Goal: Task Accomplishment & Management: Manage account settings

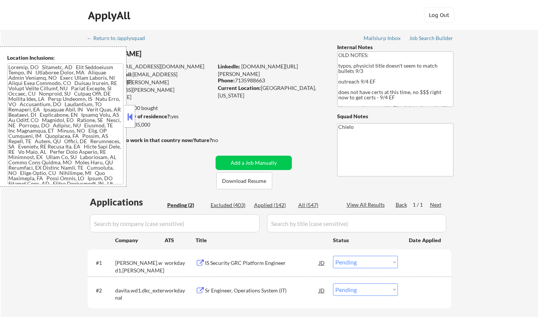
select select ""pending""
click at [132, 116] on button at bounding box center [130, 116] width 8 height 11
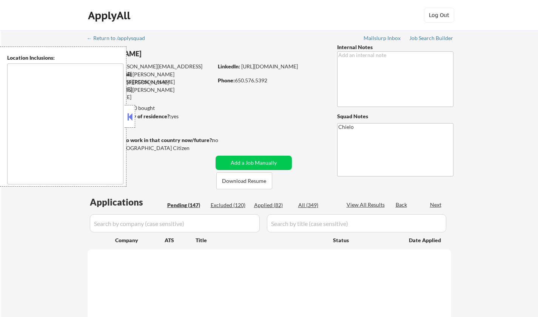
type textarea "[GEOGRAPHIC_DATA], [GEOGRAPHIC_DATA] [GEOGRAPHIC_DATA], [GEOGRAPHIC_DATA] [GEOG…"
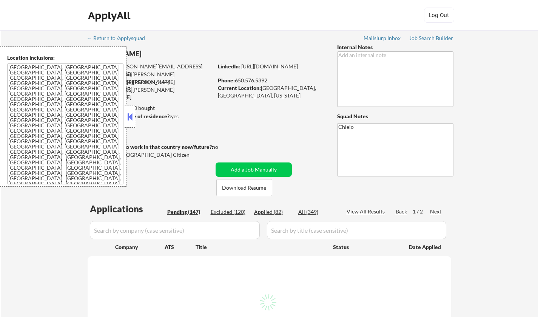
select select ""pending""
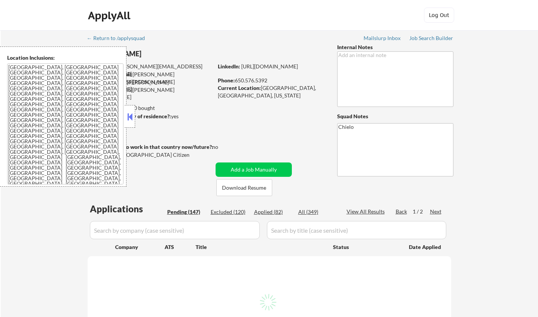
select select ""pending""
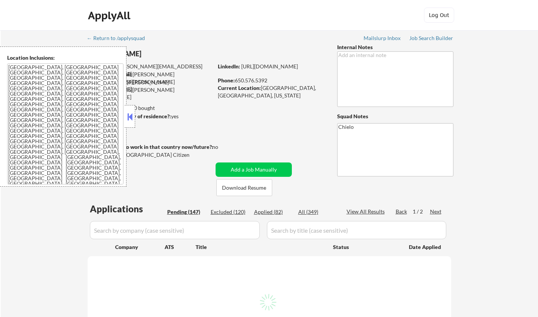
select select ""pending""
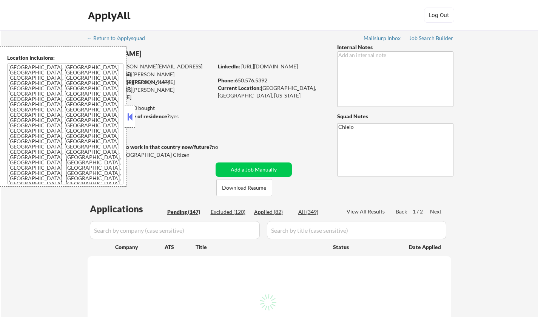
select select ""pending""
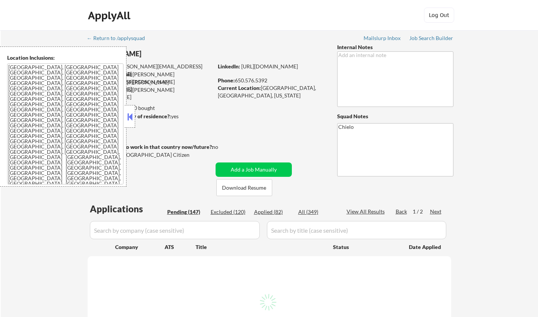
select select ""pending""
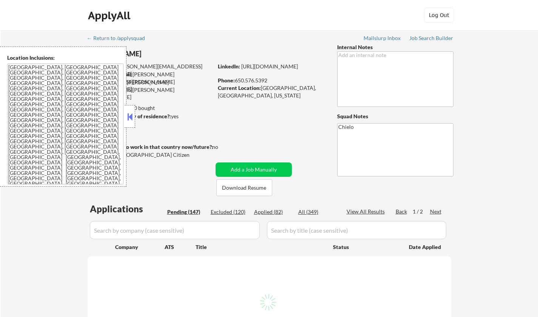
select select ""pending""
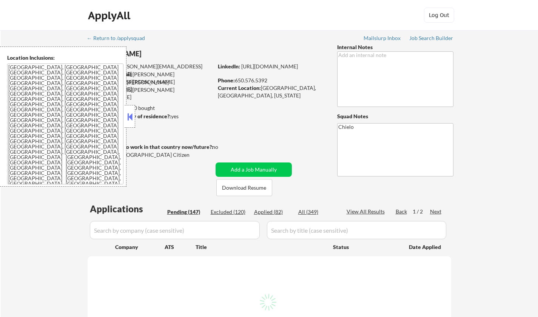
select select ""pending""
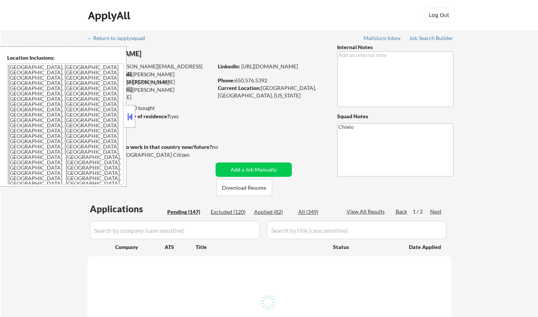
select select ""pending""
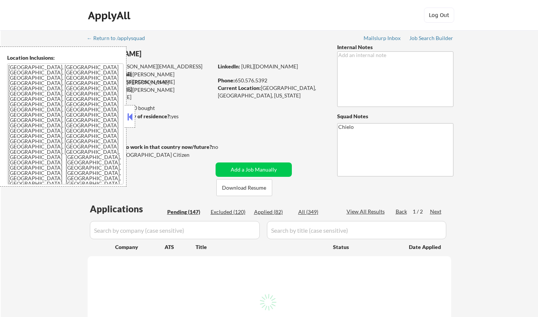
select select ""pending""
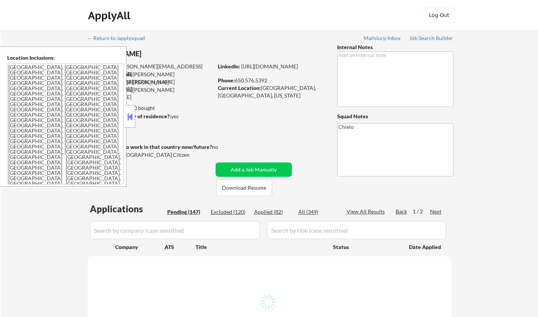
select select ""pending""
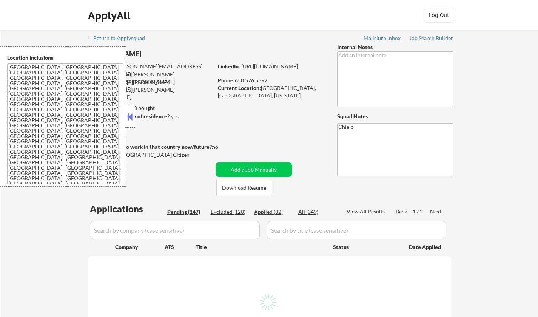
select select ""pending""
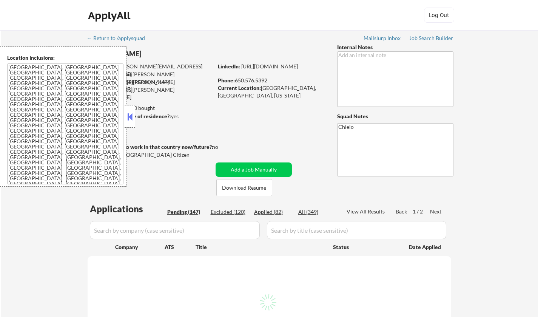
select select ""pending""
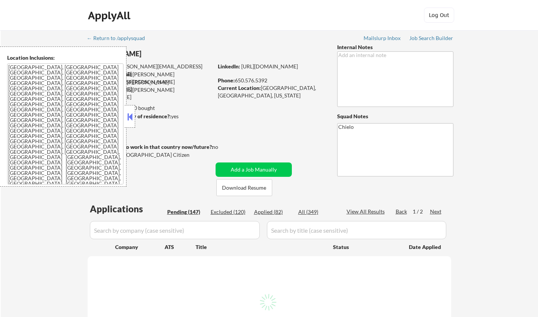
select select ""pending""
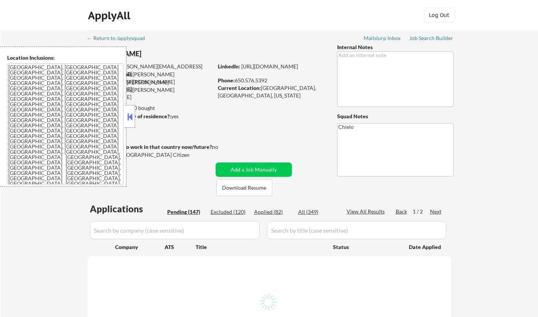
select select ""pending""
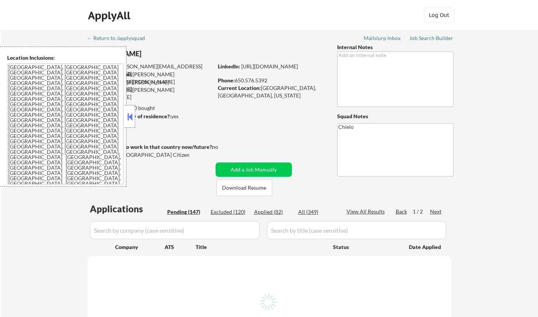
select select ""pending""
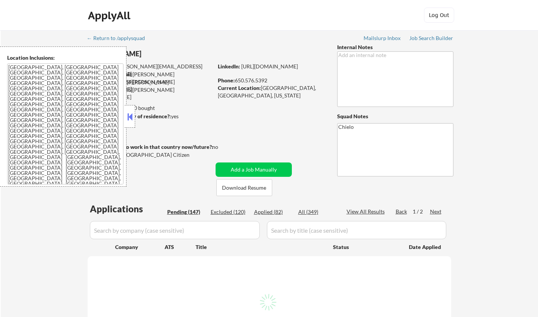
select select ""pending""
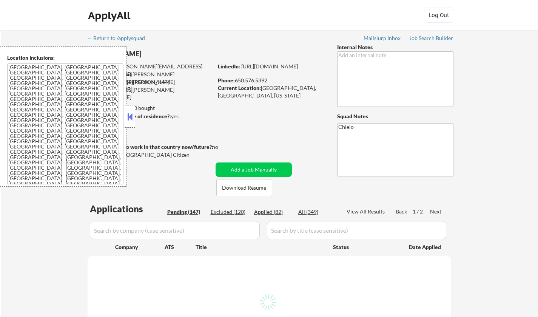
select select ""pending""
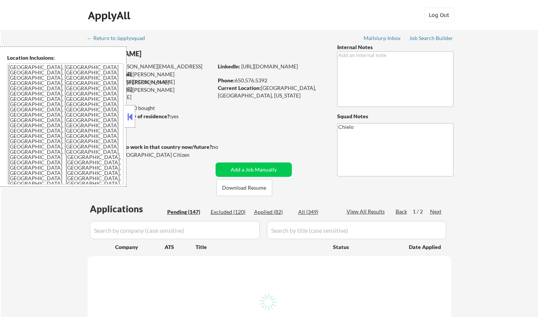
select select ""pending""
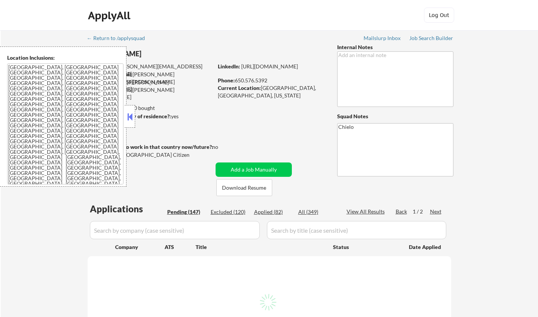
select select ""pending""
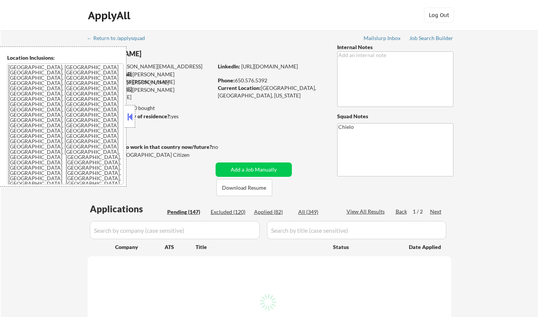
select select ""pending""
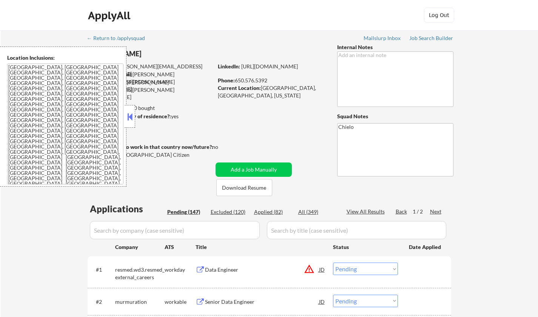
click at [127, 116] on button at bounding box center [130, 116] width 8 height 11
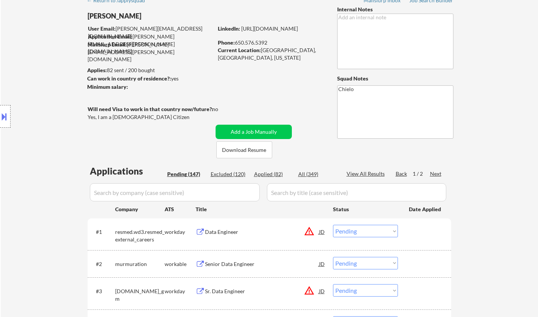
scroll to position [76, 0]
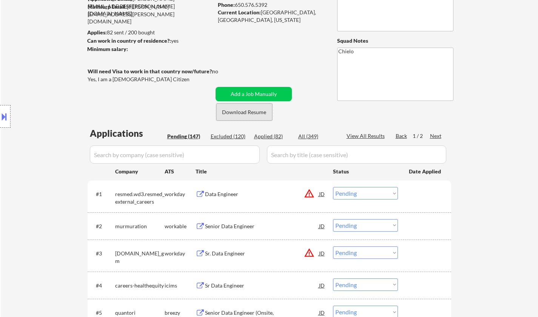
click at [248, 114] on button "Download Resume" at bounding box center [244, 112] width 56 height 17
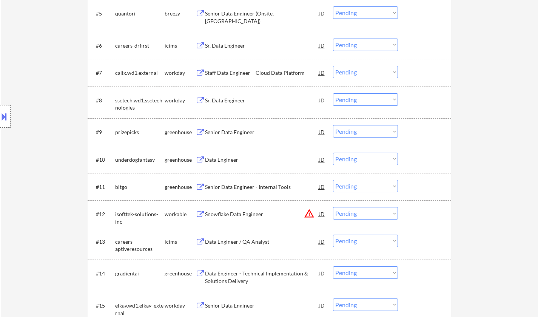
scroll to position [416, 0]
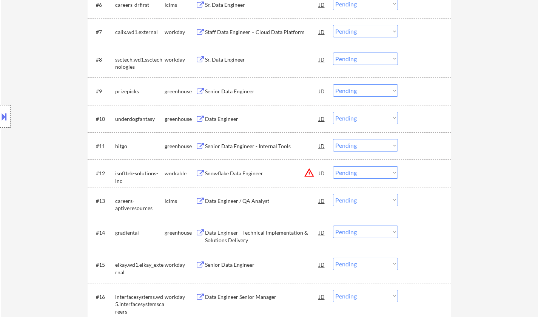
click at [252, 148] on div "Senior Data Engineer - Internal Tools" at bounding box center [262, 146] width 114 height 8
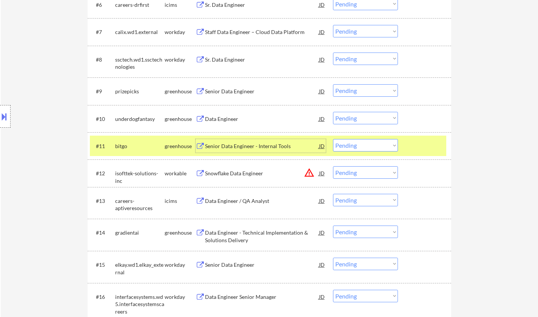
drag, startPoint x: 379, startPoint y: 143, endPoint x: 379, endPoint y: 149, distance: 6.1
click at [379, 143] on select "Choose an option... Pending Applied Excluded (Questions) Excluded (Expired) Exc…" at bounding box center [365, 145] width 65 height 12
click at [333, 139] on select "Choose an option... Pending Applied Excluded (Questions) Excluded (Expired) Exc…" at bounding box center [365, 145] width 65 height 12
select select ""pending""
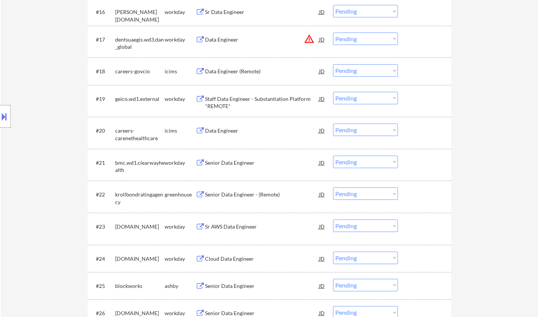
scroll to position [756, 0]
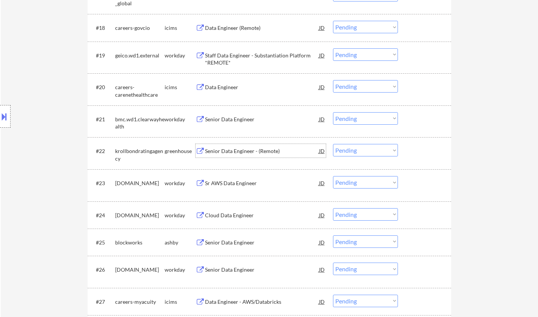
click at [245, 148] on div "Senior Data Engineer - (Remote)" at bounding box center [262, 151] width 114 height 8
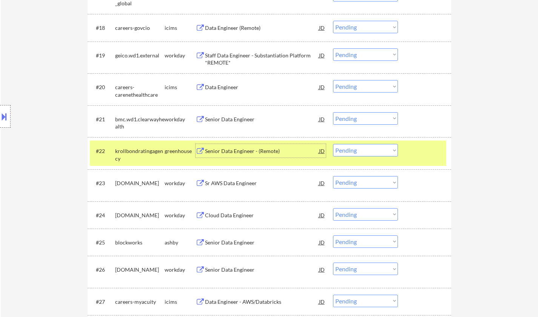
scroll to position [793, 0]
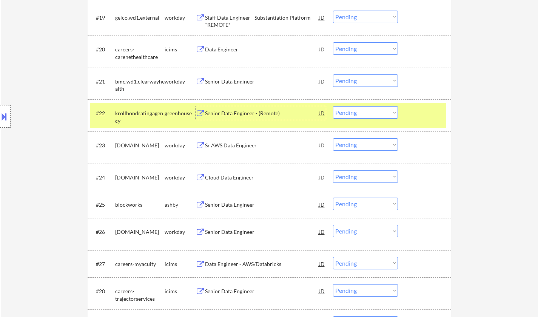
click at [224, 207] on div "Senior Data Engineer" at bounding box center [262, 205] width 114 height 8
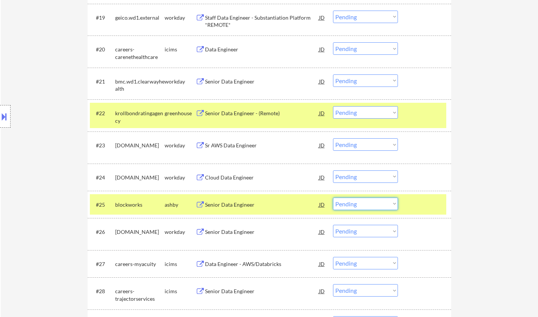
click at [363, 205] on select "Choose an option... Pending Applied Excluded (Questions) Excluded (Expired) Exc…" at bounding box center [365, 204] width 65 height 12
click at [333, 198] on select "Choose an option... Pending Applied Excluded (Questions) Excluded (Expired) Exc…" at bounding box center [365, 204] width 65 height 12
select select ""pending""
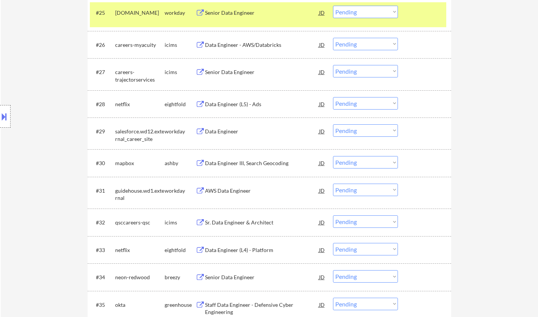
scroll to position [1020, 0]
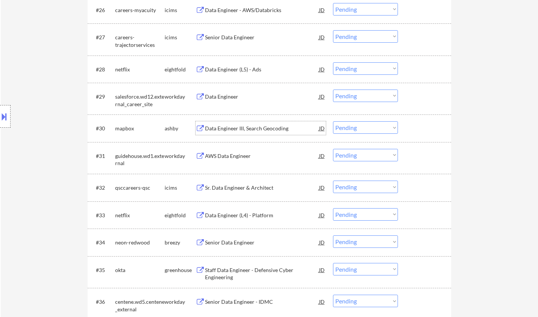
click at [239, 127] on div "Data Engineer III, Search Geocoding" at bounding box center [262, 129] width 114 height 8
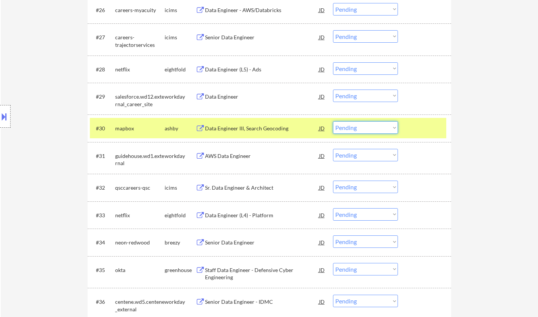
drag, startPoint x: 362, startPoint y: 125, endPoint x: 366, endPoint y: 133, distance: 9.0
click at [362, 125] on select "Choose an option... Pending Applied Excluded (Questions) Excluded (Expired) Exc…" at bounding box center [365, 127] width 65 height 12
click at [333, 121] on select "Choose an option... Pending Applied Excluded (Questions) Excluded (Expired) Exc…" at bounding box center [365, 127] width 65 height 12
select select ""pending""
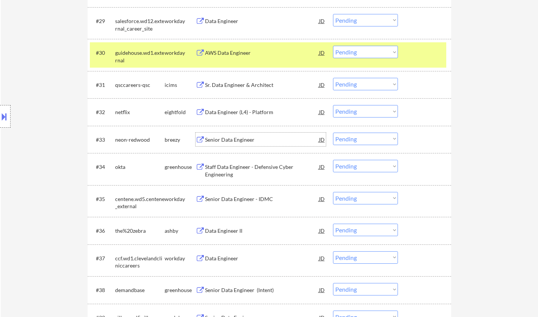
click at [240, 141] on div "Senior Data Engineer" at bounding box center [262, 140] width 114 height 8
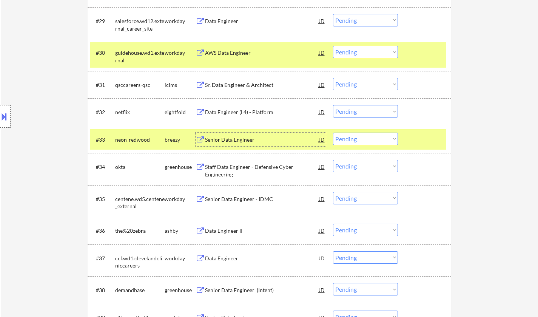
drag, startPoint x: 361, startPoint y: 138, endPoint x: 361, endPoint y: 144, distance: 6.8
click at [361, 138] on select "Choose an option... Pending Applied Excluded (Questions) Excluded (Expired) Exc…" at bounding box center [365, 139] width 65 height 12
click at [333, 133] on select "Choose an option... Pending Applied Excluded (Questions) Excluded (Expired) Exc…" at bounding box center [365, 139] width 65 height 12
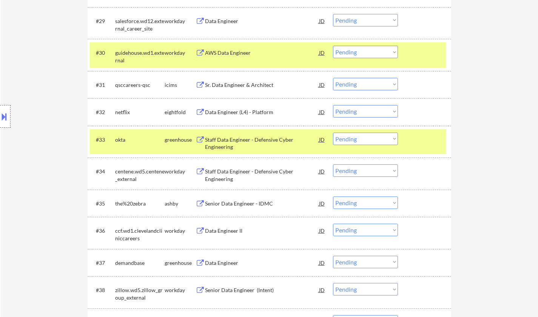
click at [232, 139] on div "Staff Data Engineer - Defensive Cyber Engineering" at bounding box center [262, 143] width 114 height 15
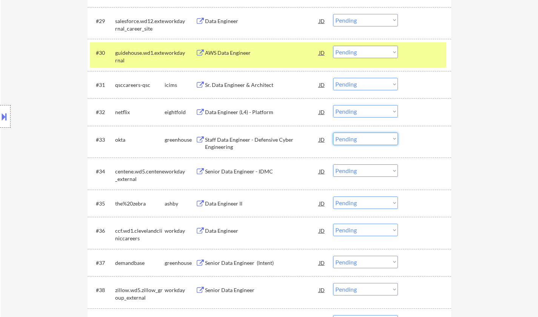
click at [386, 139] on select "Choose an option... Pending Applied Excluded (Questions) Excluded (Expired) Exc…" at bounding box center [365, 139] width 65 height 12
click at [333, 133] on select "Choose an option... Pending Applied Excluded (Questions) Excluded (Expired) Exc…" at bounding box center [365, 139] width 65 height 12
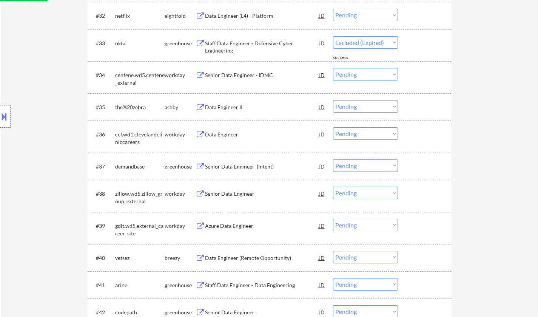
select select ""pending""
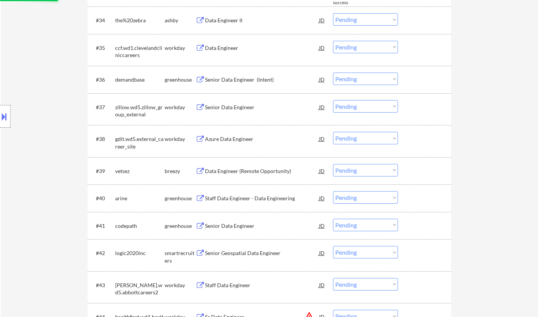
click at [240, 80] on div "Senior Data Engineer (Intent)" at bounding box center [262, 80] width 114 height 8
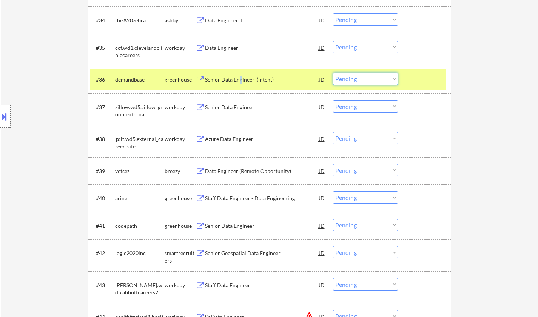
click at [377, 81] on select "Choose an option... Pending Applied Excluded (Questions) Excluded (Expired) Exc…" at bounding box center [365, 79] width 65 height 12
click at [333, 73] on select "Choose an option... Pending Applied Excluded (Questions) Excluded (Expired) Exc…" at bounding box center [365, 79] width 65 height 12
select select ""pending""
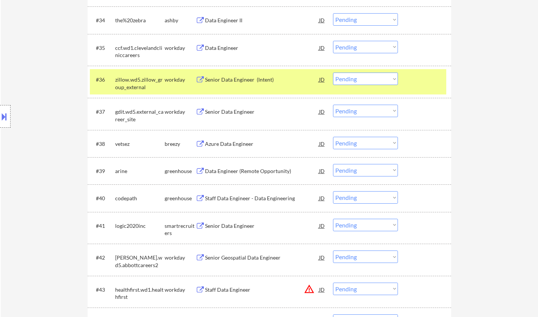
click at [237, 145] on div "Azure Data Engineer" at bounding box center [262, 144] width 114 height 8
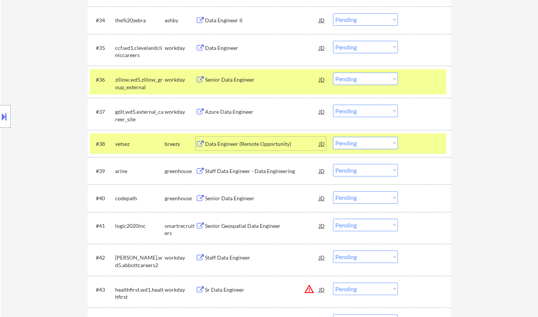
drag, startPoint x: 383, startPoint y: 144, endPoint x: 383, endPoint y: 148, distance: 4.5
click at [383, 144] on select "Choose an option... Pending Applied Excluded (Questions) Excluded (Expired) Exc…" at bounding box center [365, 143] width 65 height 12
click at [333, 137] on select "Choose an option... Pending Applied Excluded (Questions) Excluded (Expired) Exc…" at bounding box center [365, 143] width 65 height 12
select select ""pending""
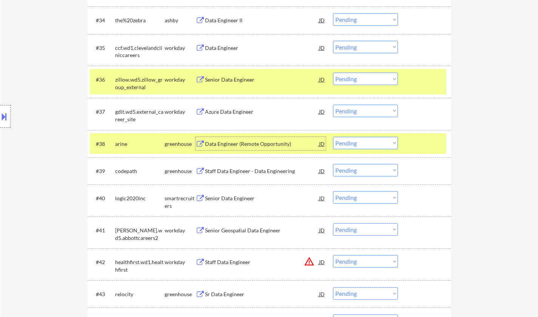
click at [245, 144] on div "Data Engineer (Remote Opportunity)" at bounding box center [262, 144] width 114 height 8
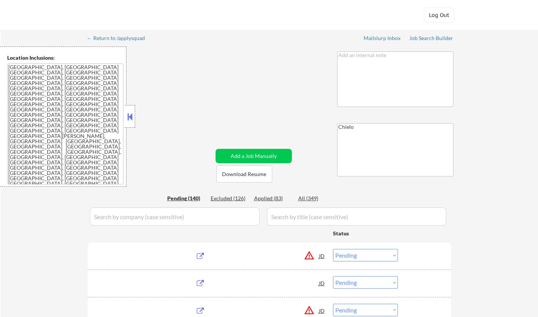
select select ""pending""
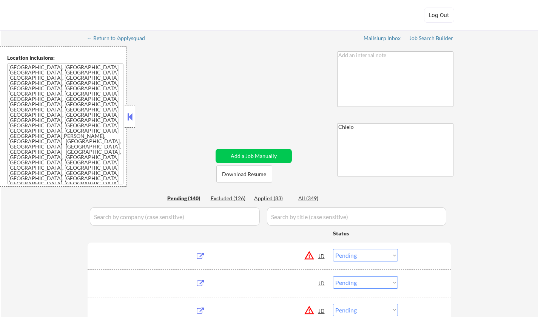
select select ""pending""
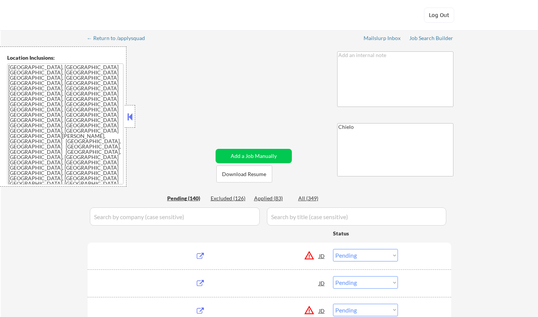
select select ""pending""
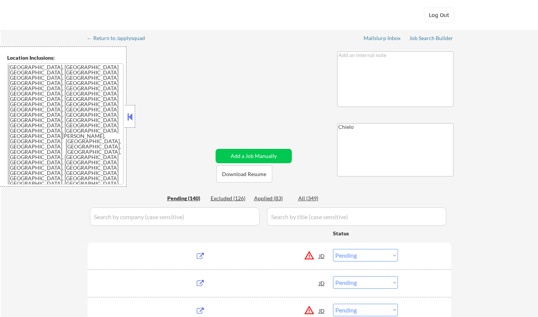
select select ""pending""
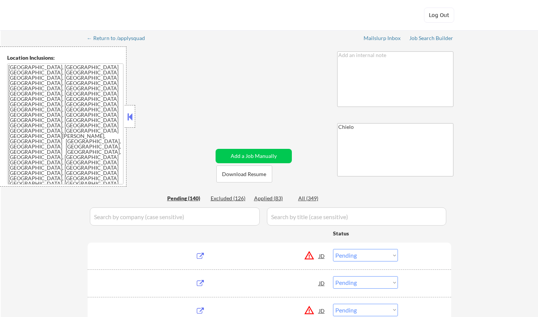
select select ""pending""
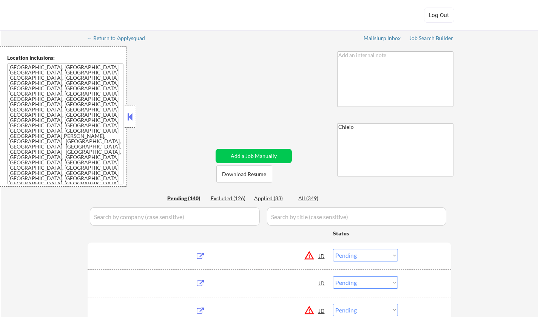
select select ""pending""
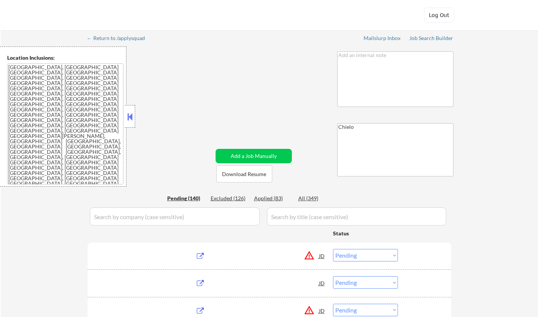
select select ""pending""
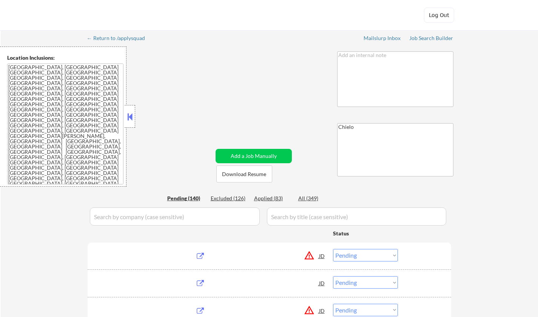
select select ""pending""
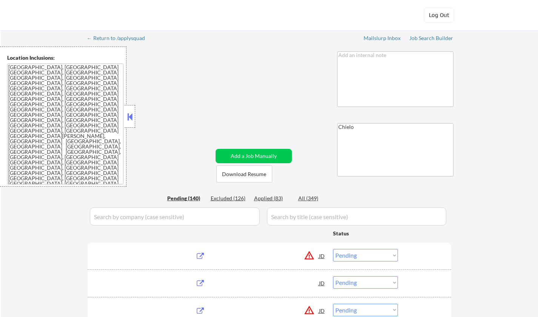
select select ""pending""
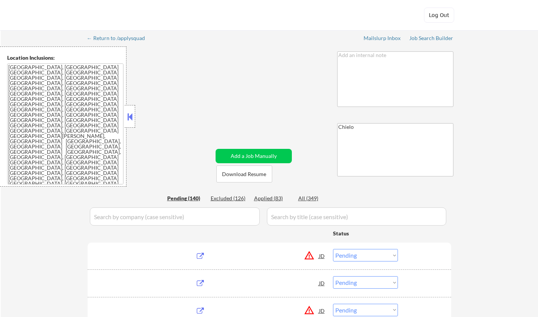
select select ""pending""
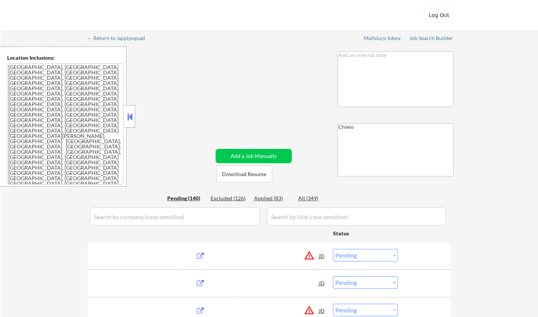
select select ""pending""
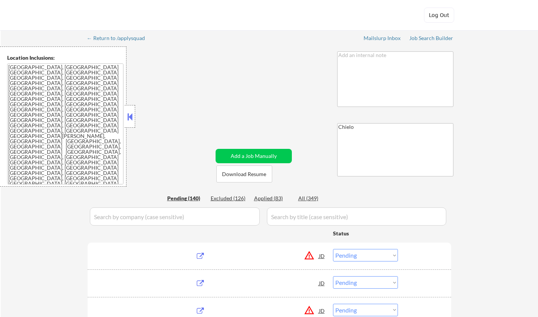
select select ""pending""
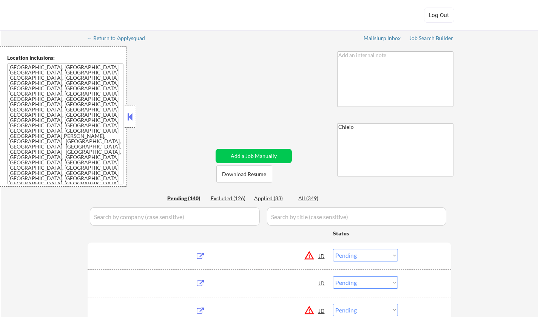
select select ""pending""
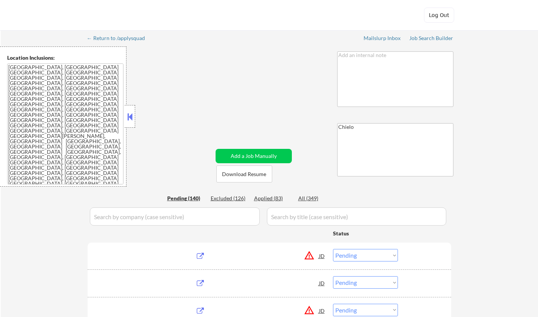
select select ""pending""
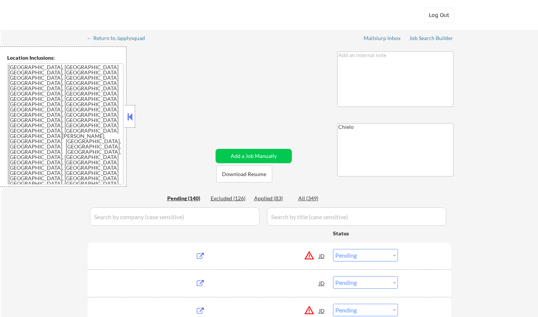
select select ""pending""
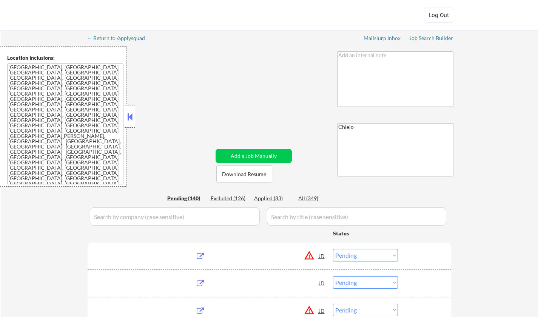
select select ""pending""
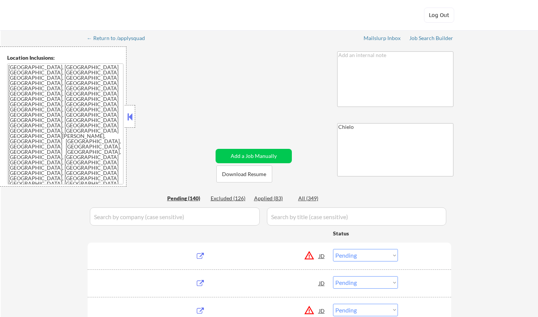
select select ""pending""
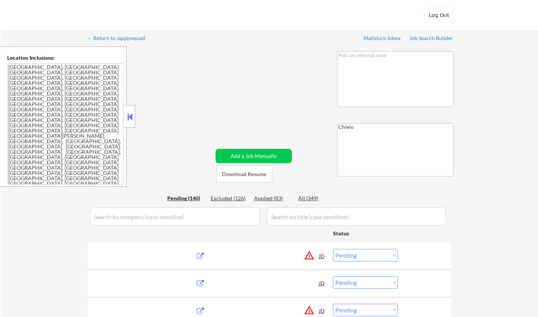
select select ""pending""
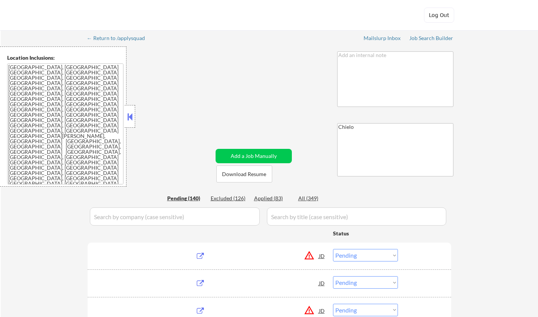
select select ""pending""
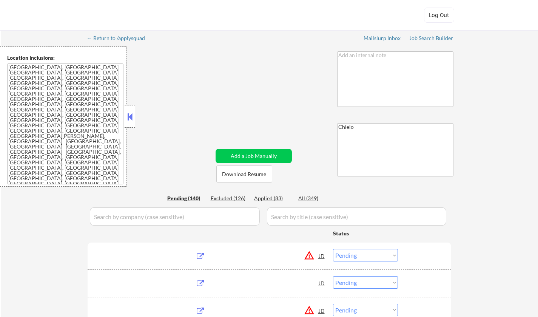
select select ""pending""
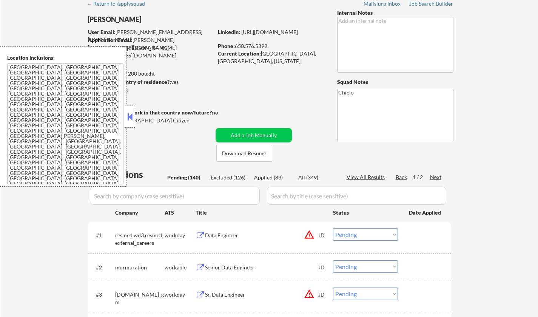
scroll to position [38, 0]
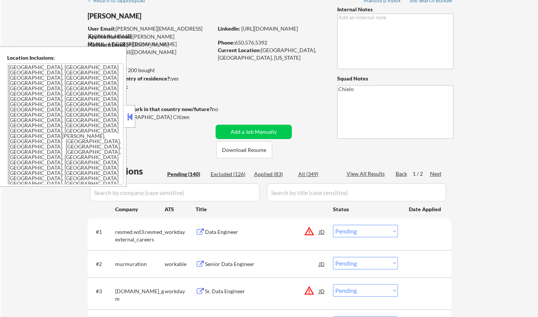
click at [129, 118] on button at bounding box center [130, 116] width 8 height 11
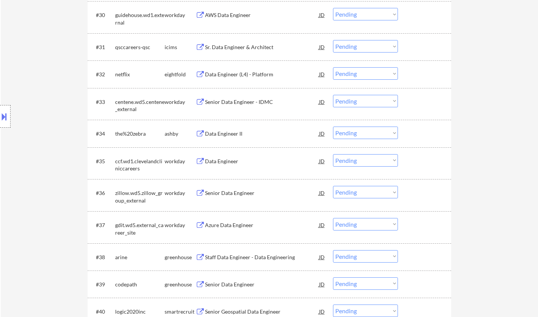
scroll to position [1285, 0]
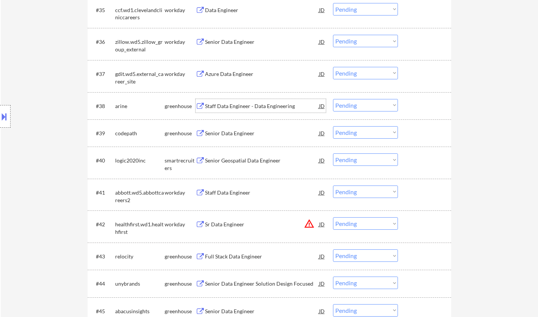
click at [248, 104] on div "Staff Data Engineer - Data Engineering" at bounding box center [262, 106] width 114 height 8
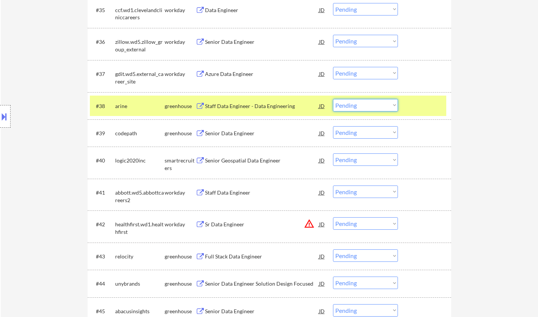
click at [367, 106] on select "Choose an option... Pending Applied Excluded (Questions) Excluded (Expired) Exc…" at bounding box center [365, 105] width 65 height 12
click at [333, 99] on select "Choose an option... Pending Applied Excluded (Questions) Excluded (Expired) Exc…" at bounding box center [365, 105] width 65 height 12
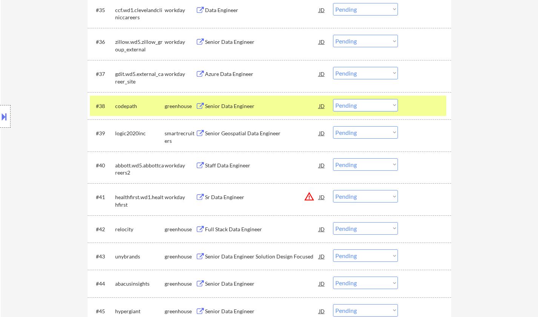
click at [232, 108] on div "Senior Data Engineer" at bounding box center [262, 106] width 114 height 8
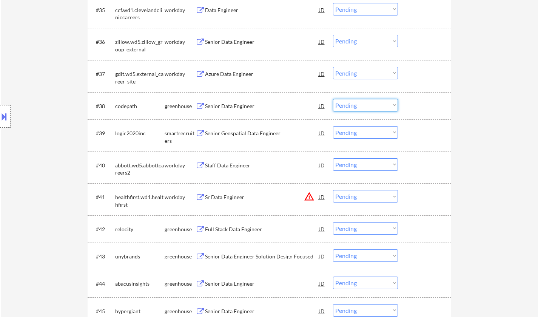
click at [364, 102] on select "Choose an option... Pending Applied Excluded (Questions) Excluded (Expired) Exc…" at bounding box center [365, 105] width 65 height 12
click at [333, 99] on select "Choose an option... Pending Applied Excluded (Questions) Excluded (Expired) Exc…" at bounding box center [365, 105] width 65 height 12
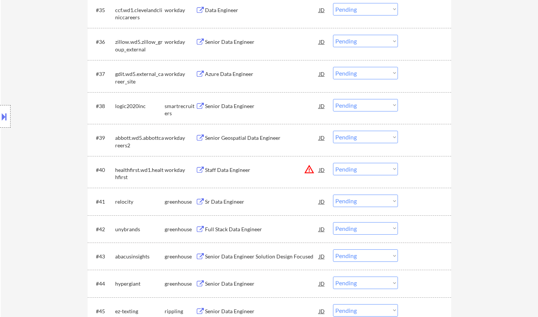
click at [226, 105] on div "Senior Data Engineer" at bounding box center [262, 106] width 114 height 8
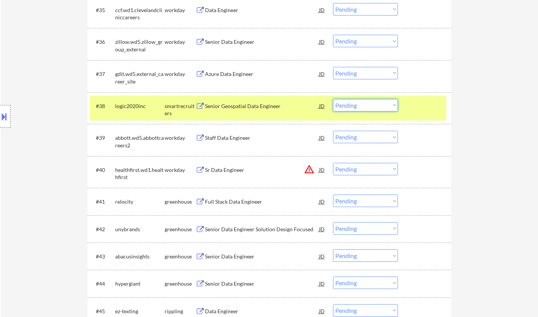
drag, startPoint x: 349, startPoint y: 104, endPoint x: 356, endPoint y: 109, distance: 8.1
click at [350, 105] on select "Choose an option... Pending Applied Excluded (Questions) Excluded (Expired) Exc…" at bounding box center [365, 105] width 65 height 12
click at [333, 99] on select "Choose an option... Pending Applied Excluded (Questions) Excluded (Expired) Exc…" at bounding box center [365, 105] width 65 height 12
select select ""pending""
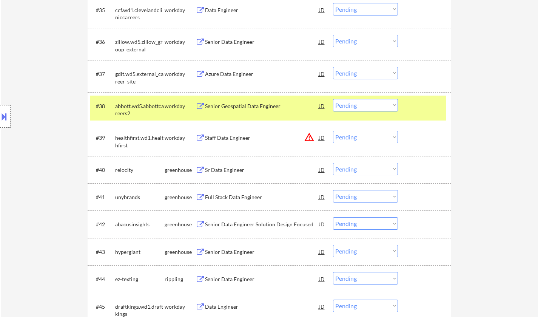
click at [214, 168] on div "Sr Data Engineer" at bounding box center [262, 170] width 114 height 8
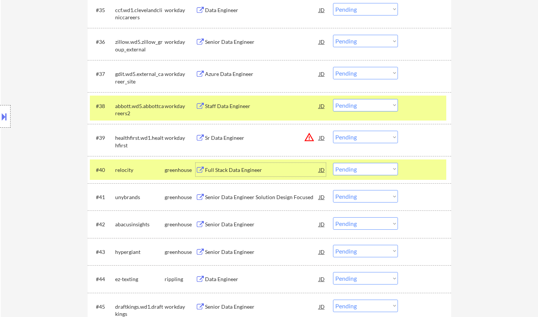
click at [352, 168] on select "Choose an option... Pending Applied Excluded (Questions) Excluded (Expired) Exc…" at bounding box center [365, 169] width 65 height 12
click at [333, 163] on select "Choose an option... Pending Applied Excluded (Questions) Excluded (Expired) Exc…" at bounding box center [365, 169] width 65 height 12
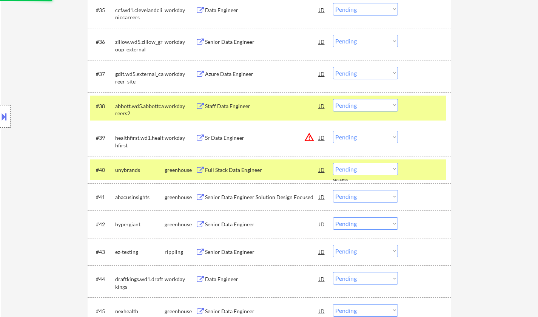
scroll to position [1322, 0]
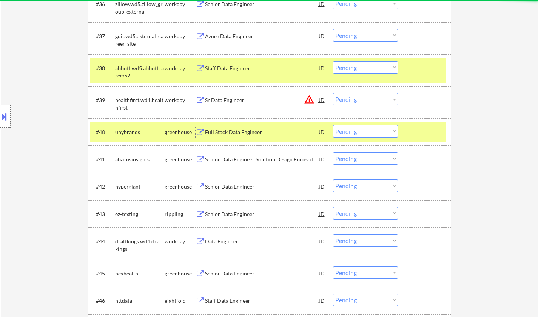
click at [236, 128] on div "Full Stack Data Engineer" at bounding box center [262, 132] width 114 height 14
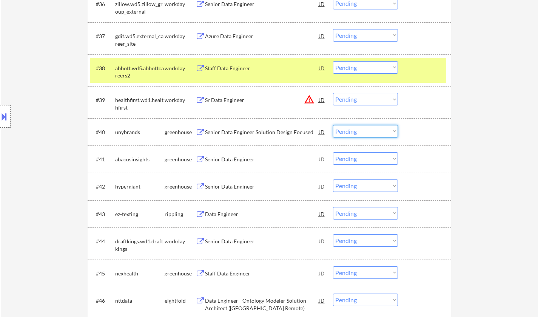
drag, startPoint x: 365, startPoint y: 133, endPoint x: 368, endPoint y: 136, distance: 4.5
click at [365, 133] on select "Choose an option... Pending Applied Excluded (Questions) Excluded (Expired) Exc…" at bounding box center [365, 131] width 65 height 12
click at [333, 125] on select "Choose an option... Pending Applied Excluded (Questions) Excluded (Expired) Exc…" at bounding box center [365, 131] width 65 height 12
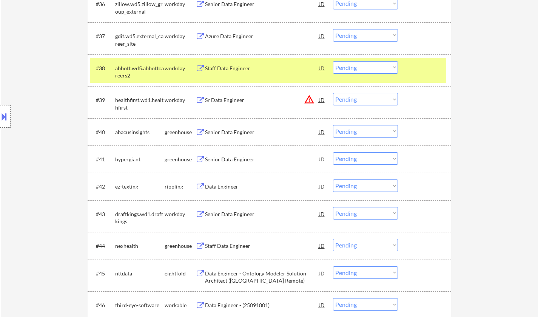
click at [232, 130] on div "Senior Data Engineer" at bounding box center [262, 132] width 114 height 8
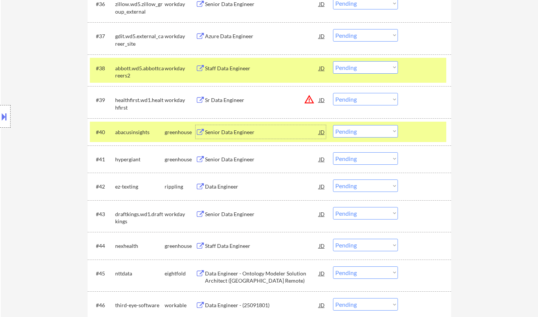
click at [372, 134] on select "Choose an option... Pending Applied Excluded (Questions) Excluded (Expired) Exc…" at bounding box center [365, 131] width 65 height 12
click at [333, 125] on select "Choose an option... Pending Applied Excluded (Questions) Excluded (Expired) Exc…" at bounding box center [365, 131] width 65 height 12
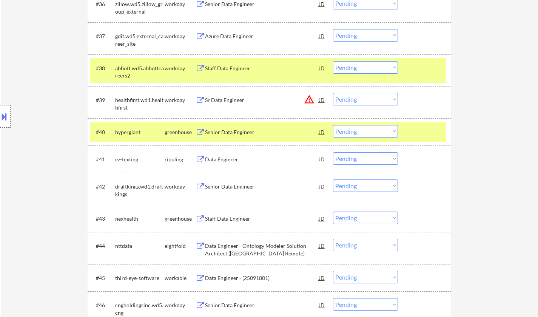
click at [231, 135] on div "Senior Data Engineer" at bounding box center [262, 132] width 114 height 8
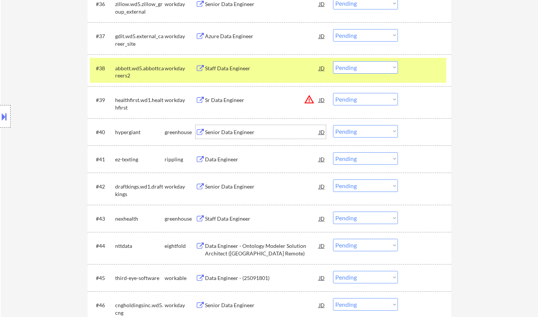
drag, startPoint x: 380, startPoint y: 127, endPoint x: 383, endPoint y: 136, distance: 9.4
click at [380, 128] on select "Choose an option... Pending Applied Excluded (Questions) Excluded (Expired) Exc…" at bounding box center [365, 131] width 65 height 12
click at [333, 125] on select "Choose an option... Pending Applied Excluded (Questions) Excluded (Expired) Exc…" at bounding box center [365, 131] width 65 height 12
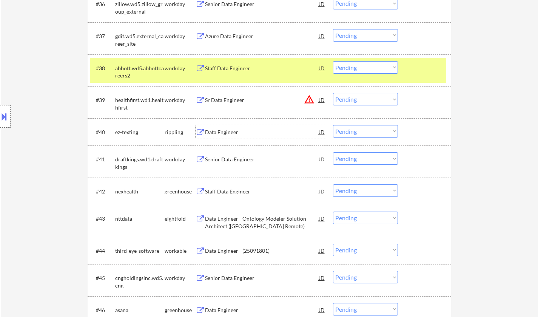
click at [243, 130] on div "Data Engineer" at bounding box center [262, 132] width 114 height 8
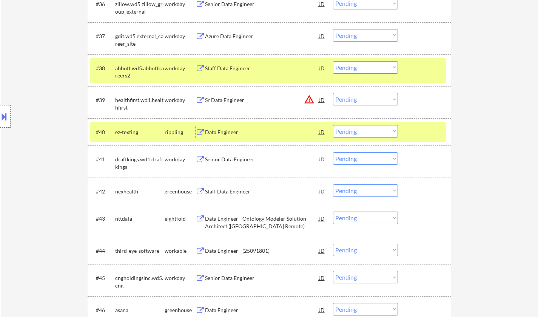
drag, startPoint x: 369, startPoint y: 129, endPoint x: 371, endPoint y: 135, distance: 6.7
click at [369, 129] on select "Choose an option... Pending Applied Excluded (Questions) Excluded (Expired) Exc…" at bounding box center [365, 131] width 65 height 12
click at [333, 125] on select "Choose an option... Pending Applied Excluded (Questions) Excluded (Expired) Exc…" at bounding box center [365, 131] width 65 height 12
select select ""pending""
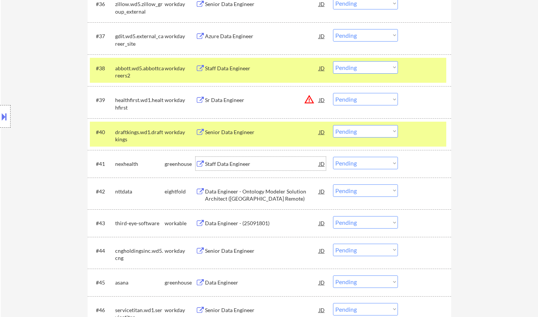
click at [236, 163] on div "Staff Data Engineer" at bounding box center [262, 164] width 114 height 8
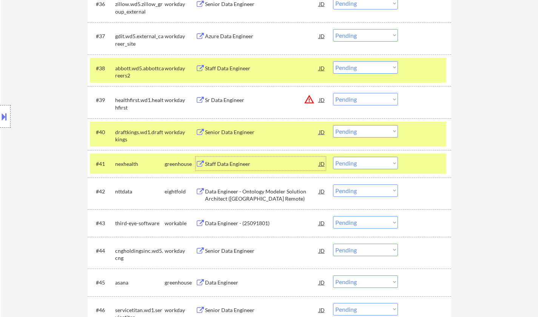
click at [372, 164] on select "Choose an option... Pending Applied Excluded (Questions) Excluded (Expired) Exc…" at bounding box center [365, 163] width 65 height 12
click at [333, 157] on select "Choose an option... Pending Applied Excluded (Questions) Excluded (Expired) Exc…" at bounding box center [365, 163] width 65 height 12
select select ""pending""
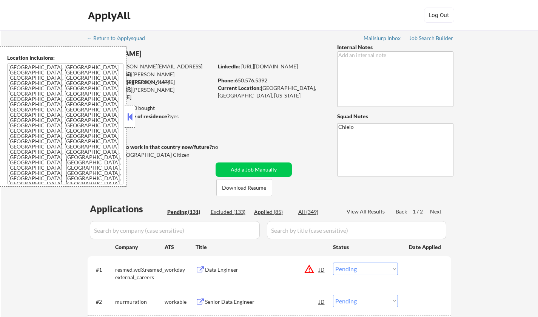
select select ""pending""
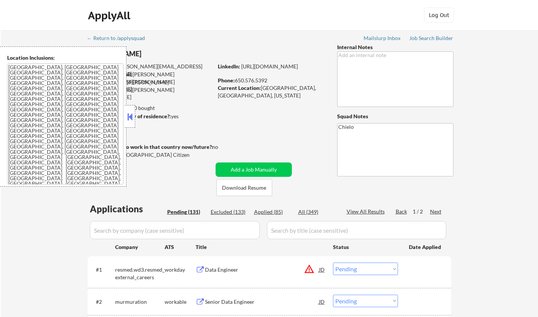
select select ""pending""
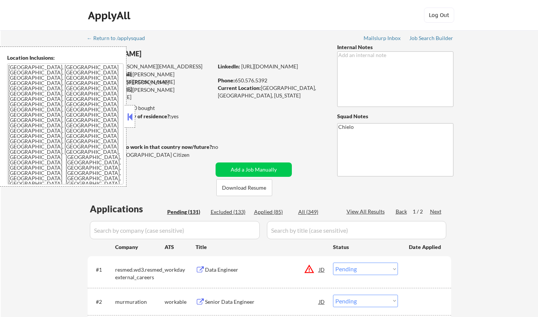
select select ""pending""
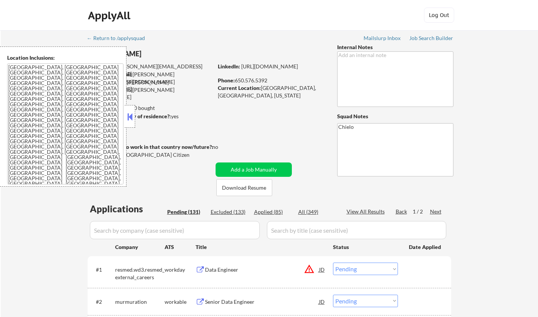
select select ""pending""
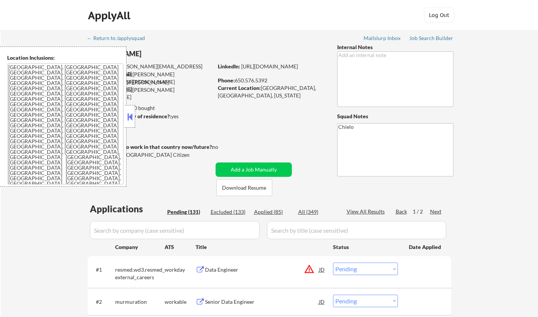
select select ""pending""
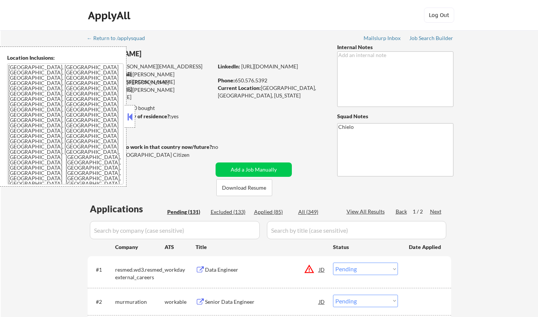
select select ""pending""
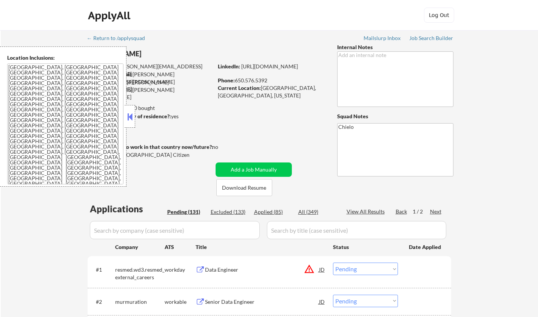
select select ""pending""
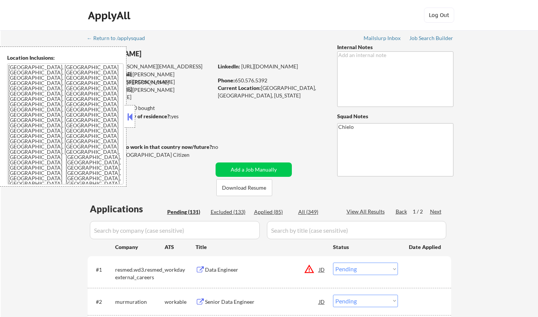
select select ""pending""
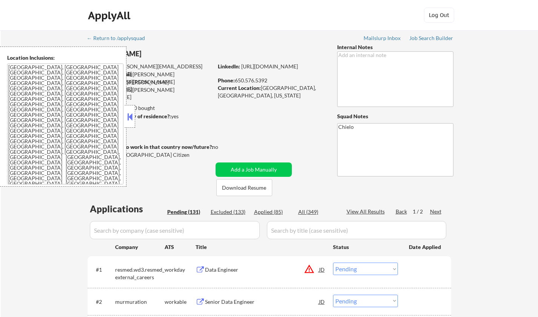
select select ""pending""
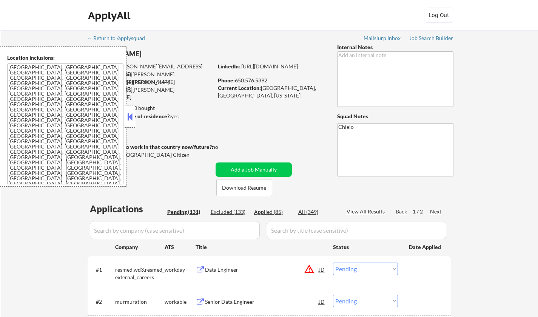
select select ""pending""
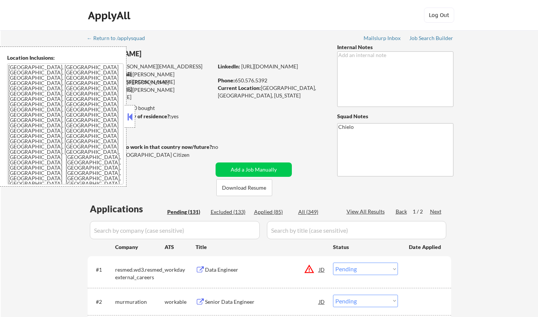
select select ""pending""
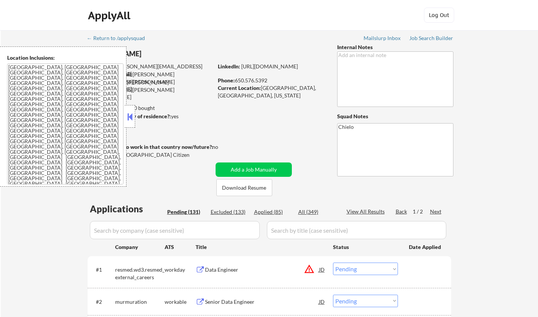
select select ""pending""
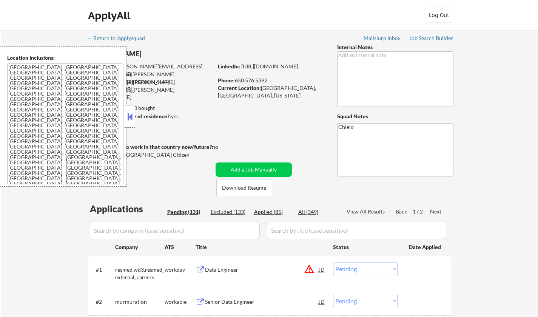
select select ""pending""
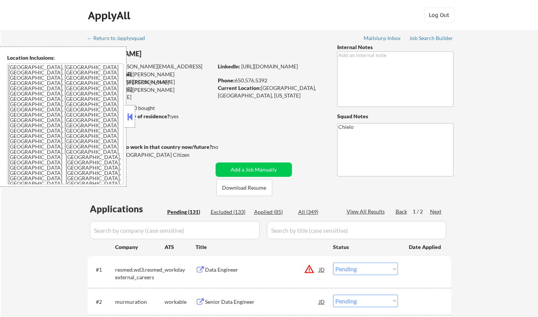
select select ""pending""
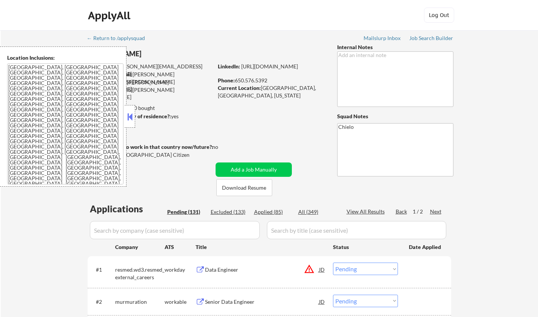
select select ""pending""
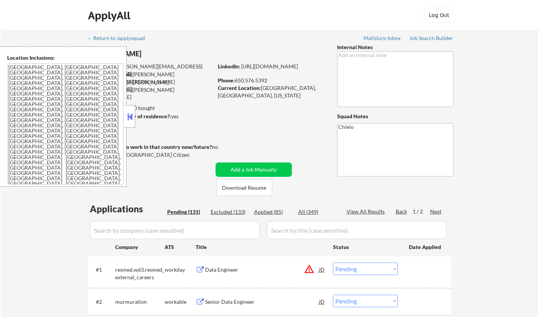
select select ""pending""
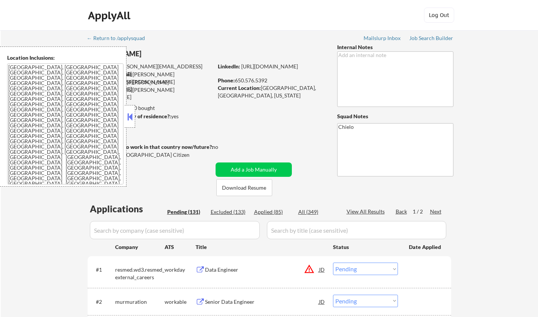
select select ""pending""
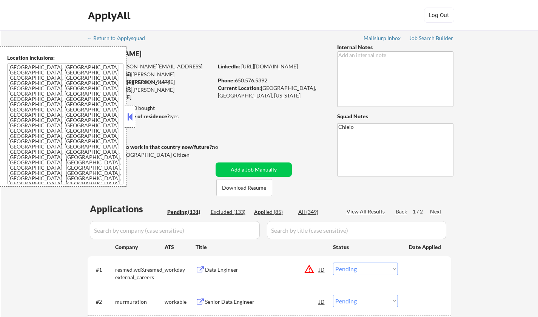
select select ""pending""
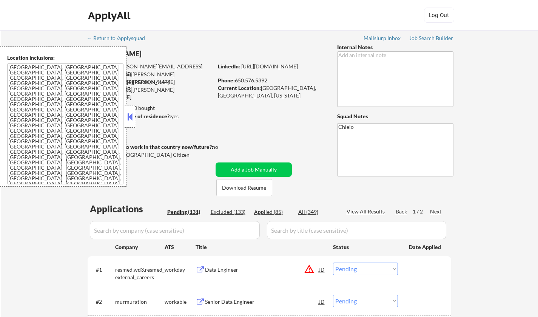
select select ""pending""
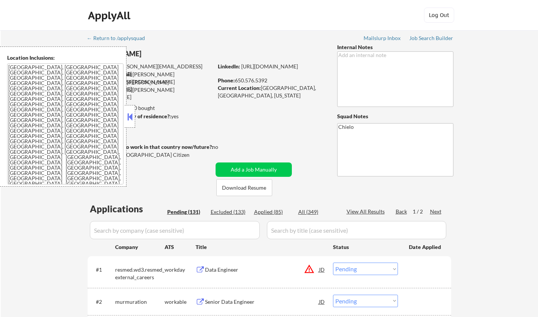
select select ""pending""
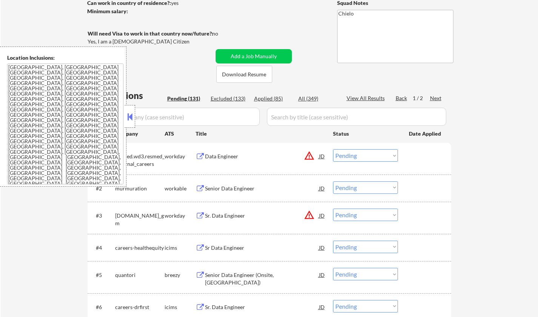
scroll to position [1593, 0]
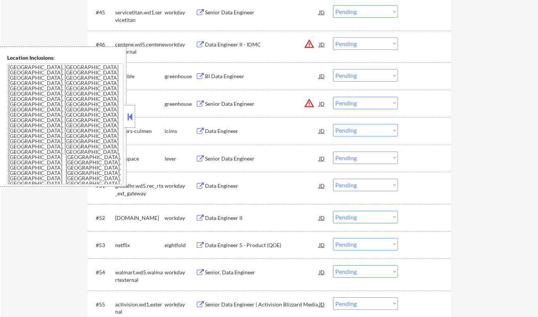
click at [231, 158] on div "Senior Data Engineer" at bounding box center [262, 159] width 114 height 8
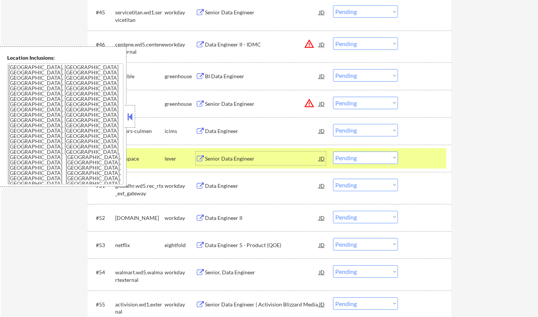
click at [384, 156] on select "Choose an option... Pending Applied Excluded (Questions) Excluded (Expired) Exc…" at bounding box center [365, 158] width 65 height 12
click at [333, 152] on select "Choose an option... Pending Applied Excluded (Questions) Excluded (Expired) Exc…" at bounding box center [365, 158] width 65 height 12
select select ""pending""
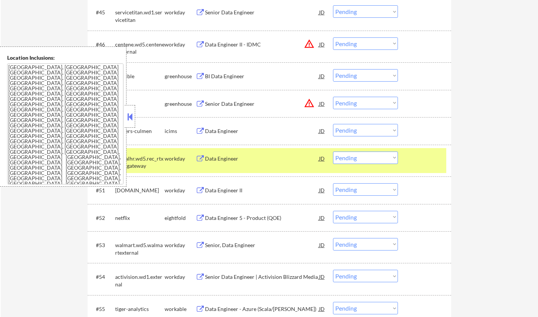
click at [129, 112] on button at bounding box center [130, 116] width 8 height 11
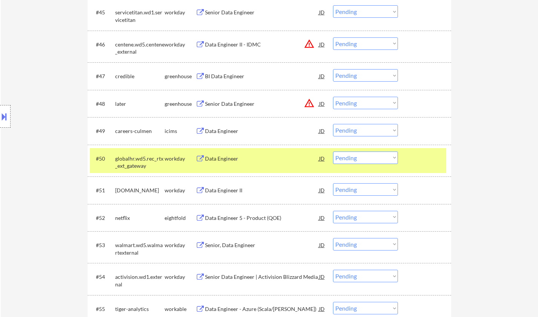
scroll to position [2277, 0]
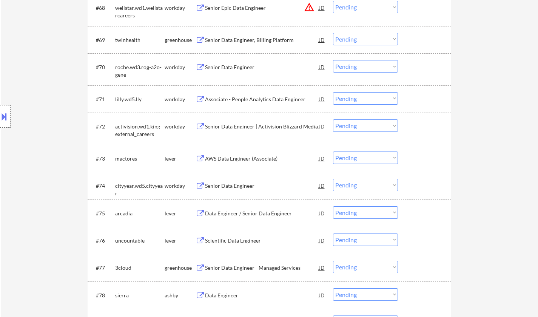
click at [241, 156] on div "AWS Data Engineer (Associate)" at bounding box center [262, 159] width 114 height 8
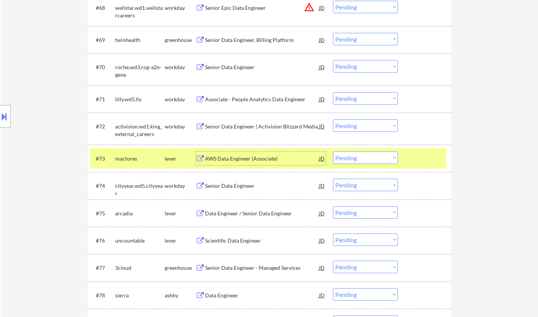
click at [360, 154] on select "Choose an option... Pending Applied Excluded (Questions) Excluded (Expired) Exc…" at bounding box center [365, 158] width 65 height 12
drag, startPoint x: 356, startPoint y: 159, endPoint x: 360, endPoint y: 162, distance: 4.7
click at [356, 159] on select "Choose an option... Pending Applied Excluded (Questions) Excluded (Expired) Exc…" at bounding box center [365, 158] width 65 height 12
click at [333, 152] on select "Choose an option... Pending Applied Excluded (Questions) Excluded (Expired) Exc…" at bounding box center [365, 158] width 65 height 12
select select ""pending""
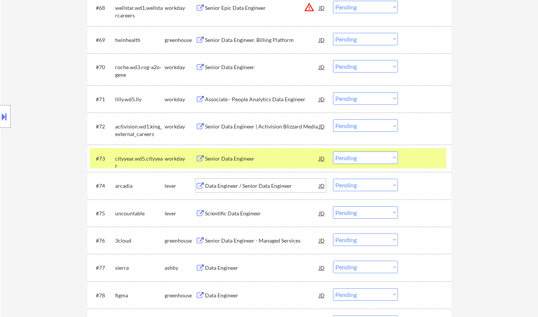
click at [243, 186] on div "Data Engineer / Senior Data Engineer" at bounding box center [262, 186] width 114 height 8
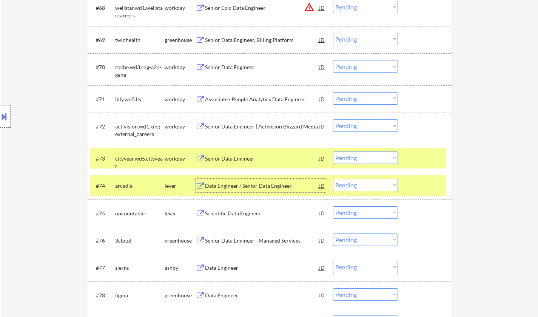
click at [370, 188] on select "Choose an option... Pending Applied Excluded (Questions) Excluded (Expired) Exc…" at bounding box center [365, 185] width 65 height 12
click at [333, 179] on select "Choose an option... Pending Applied Excluded (Questions) Excluded (Expired) Exc…" at bounding box center [365, 185] width 65 height 12
select select ""pending""
click at [233, 187] on div "Scientific Data Engineer" at bounding box center [262, 186] width 114 height 8
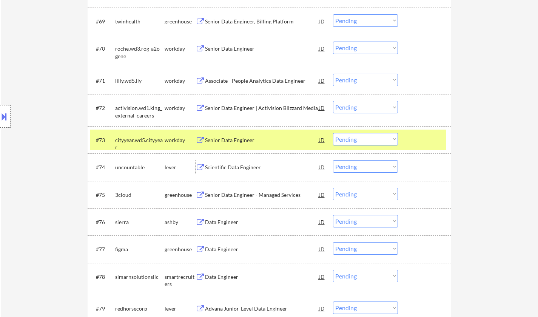
scroll to position [2315, 0]
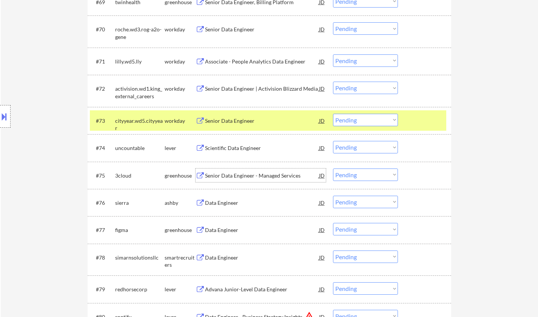
click at [239, 175] on div "Senior Data Engineer - Managed Services" at bounding box center [262, 176] width 114 height 8
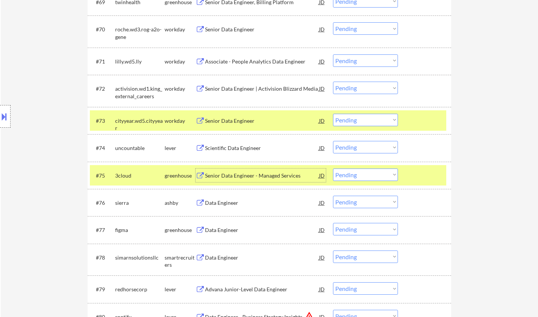
click at [369, 174] on select "Choose an option... Pending Applied Excluded (Questions) Excluded (Expired) Exc…" at bounding box center [365, 175] width 65 height 12
click at [333, 169] on select "Choose an option... Pending Applied Excluded (Questions) Excluded (Expired) Exc…" at bounding box center [365, 175] width 65 height 12
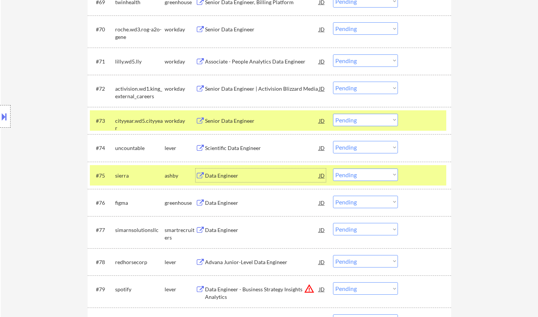
click at [220, 175] on div "Data Engineer" at bounding box center [262, 176] width 114 height 8
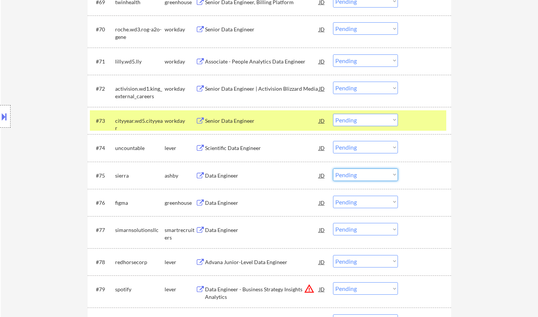
click at [370, 179] on select "Choose an option... Pending Applied Excluded (Questions) Excluded (Expired) Exc…" at bounding box center [365, 175] width 65 height 12
click at [333, 169] on select "Choose an option... Pending Applied Excluded (Questions) Excluded (Expired) Exc…" at bounding box center [365, 175] width 65 height 12
select select ""pending""
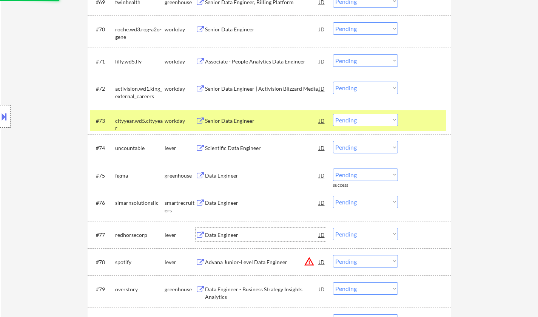
click at [221, 233] on div "Data Engineer" at bounding box center [262, 235] width 114 height 8
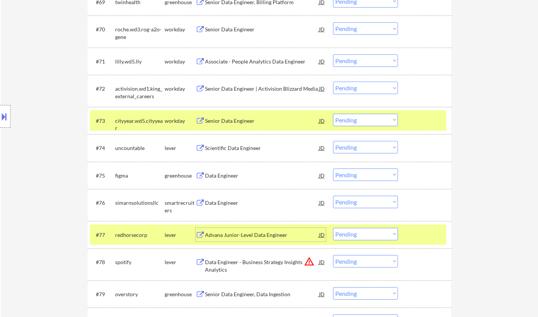
drag, startPoint x: 387, startPoint y: 231, endPoint x: 385, endPoint y: 235, distance: 4.9
click at [386, 232] on select "Choose an option... Pending Applied Excluded (Questions) Excluded (Expired) Exc…" at bounding box center [365, 234] width 65 height 12
click at [333, 228] on select "Choose an option... Pending Applied Excluded (Questions) Excluded (Expired) Exc…" at bounding box center [365, 234] width 65 height 12
click at [217, 199] on div "Data Engineer" at bounding box center [262, 203] width 114 height 14
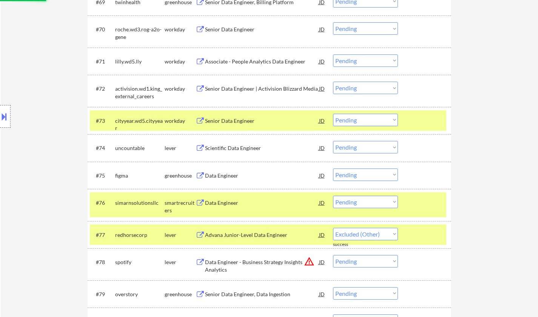
select select ""pending""
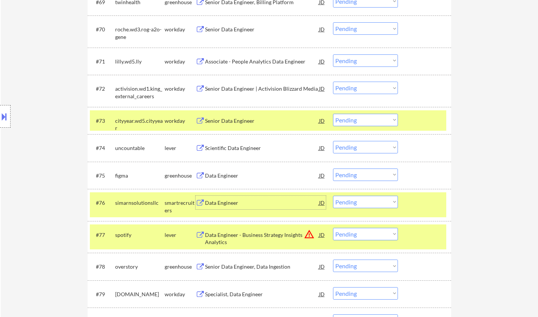
click at [365, 206] on select "Choose an option... Pending Applied Excluded (Questions) Excluded (Expired) Exc…" at bounding box center [365, 202] width 65 height 12
click at [333, 196] on select "Choose an option... Pending Applied Excluded (Questions) Excluded (Expired) Exc…" at bounding box center [365, 202] width 65 height 12
select select ""pending""
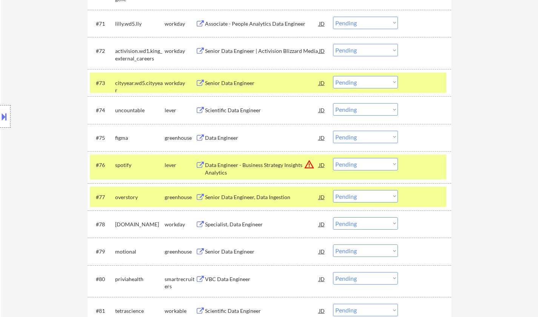
scroll to position [2390, 0]
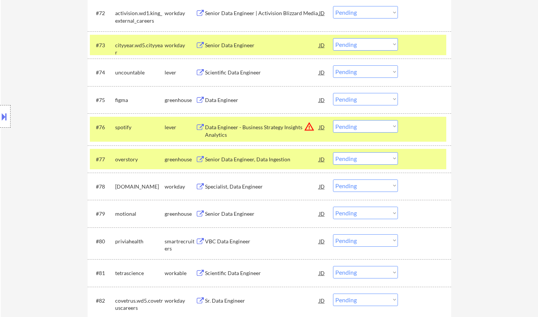
click at [240, 158] on div "Senior Data Engineer, Data Ingestion" at bounding box center [262, 160] width 114 height 8
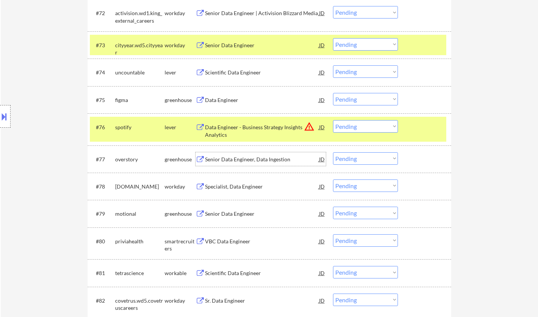
click at [366, 163] on select "Choose an option... Pending Applied Excluded (Questions) Excluded (Expired) Exc…" at bounding box center [365, 158] width 65 height 12
click at [333, 152] on select "Choose an option... Pending Applied Excluded (Questions) Excluded (Expired) Exc…" at bounding box center [365, 158] width 65 height 12
select select ""pending""
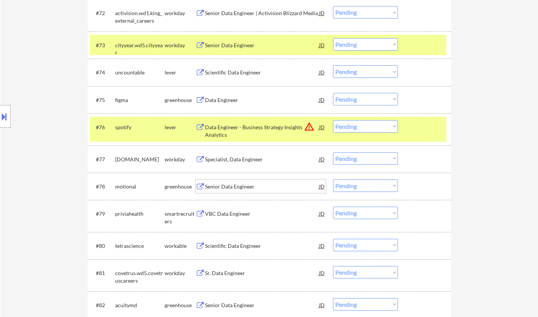
click at [242, 186] on div "Senior Data Engineer" at bounding box center [262, 187] width 114 height 8
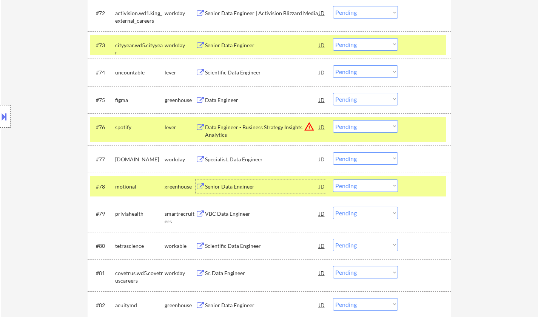
drag, startPoint x: 377, startPoint y: 186, endPoint x: 377, endPoint y: 190, distance: 4.5
click at [377, 186] on select "Choose an option... Pending Applied Excluded (Questions) Excluded (Expired) Exc…" at bounding box center [365, 185] width 65 height 12
click at [333, 179] on select "Choose an option... Pending Applied Excluded (Questions) Excluded (Expired) Exc…" at bounding box center [365, 185] width 65 height 12
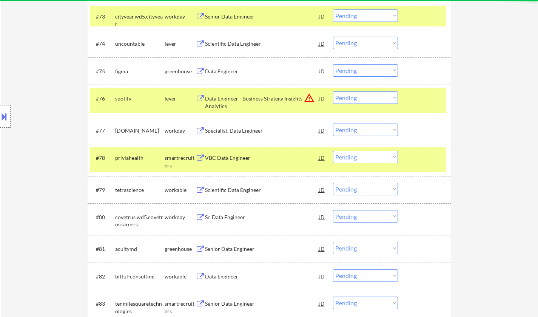
scroll to position [2428, 0]
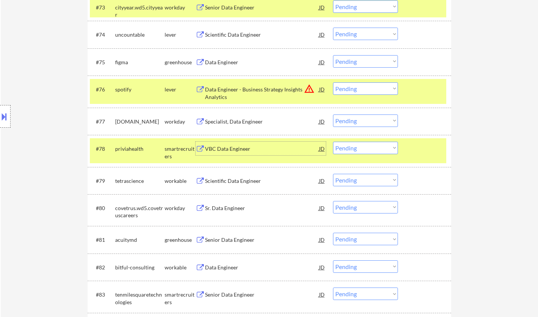
click at [227, 150] on div "VBC Data Engineer" at bounding box center [262, 149] width 114 height 8
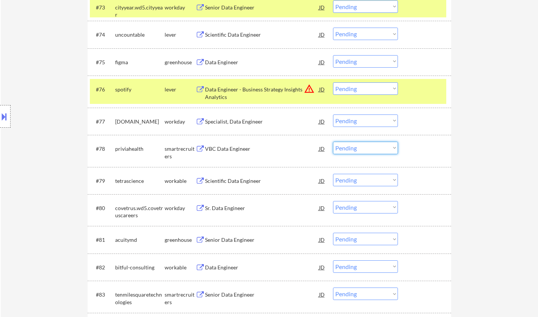
click at [360, 152] on select "Choose an option... Pending Applied Excluded (Questions) Excluded (Expired) Exc…" at bounding box center [365, 148] width 65 height 12
click at [333, 142] on select "Choose an option... Pending Applied Excluded (Questions) Excluded (Expired) Exc…" at bounding box center [365, 148] width 65 height 12
select select ""pending""
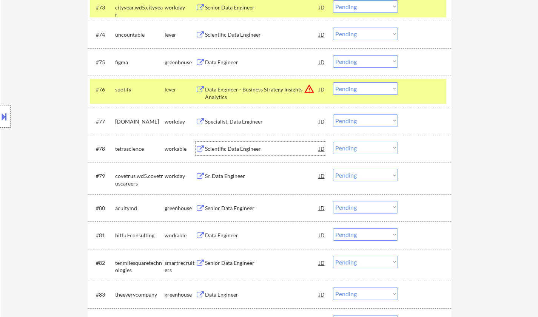
click at [239, 147] on div "Scientific Data Engineer" at bounding box center [262, 149] width 114 height 8
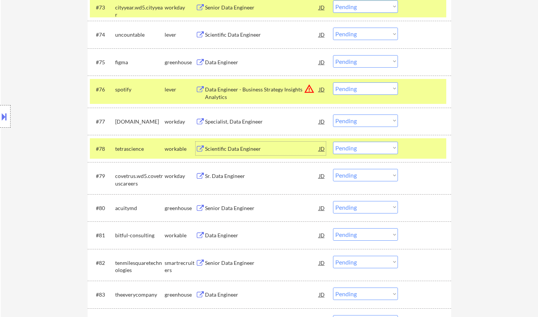
scroll to position [2466, 0]
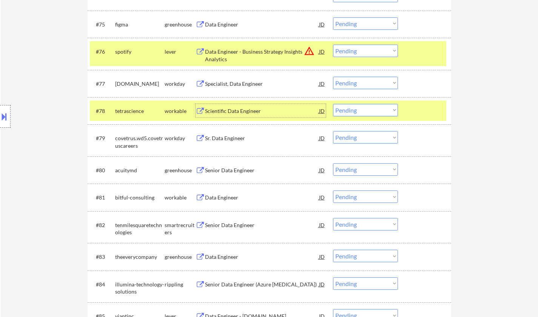
click at [232, 172] on div "Senior Data Engineer" at bounding box center [262, 171] width 114 height 8
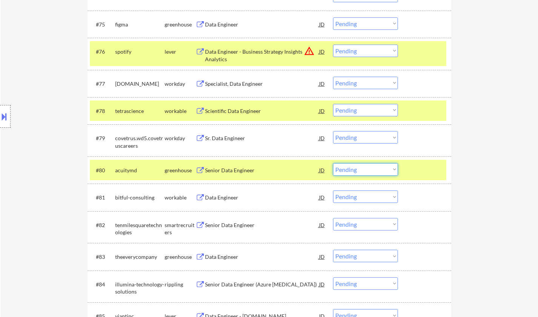
click at [366, 167] on select "Choose an option... Pending Applied Excluded (Questions) Excluded (Expired) Exc…" at bounding box center [365, 169] width 65 height 12
click at [333, 163] on select "Choose an option... Pending Applied Excluded (Questions) Excluded (Expired) Exc…" at bounding box center [365, 169] width 65 height 12
click at [229, 195] on div "Data Engineer" at bounding box center [262, 198] width 114 height 8
select select ""pending""
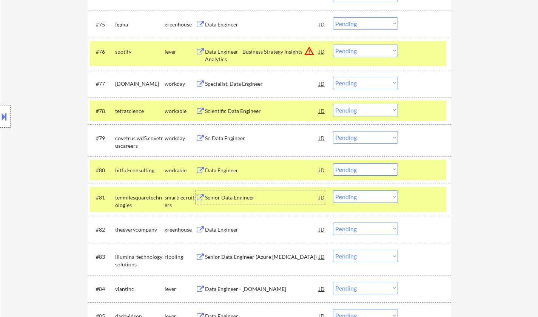
click at [386, 199] on select "Choose an option... Pending Applied Excluded (Questions) Excluded (Expired) Exc…" at bounding box center [365, 196] width 65 height 12
click at [333, 190] on select "Choose an option... Pending Applied Excluded (Questions) Excluded (Expired) Exc…" at bounding box center [365, 196] width 65 height 12
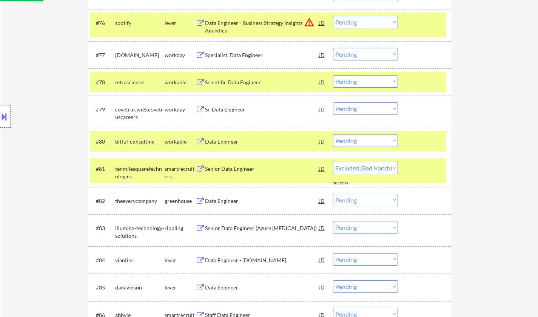
scroll to position [2503, 0]
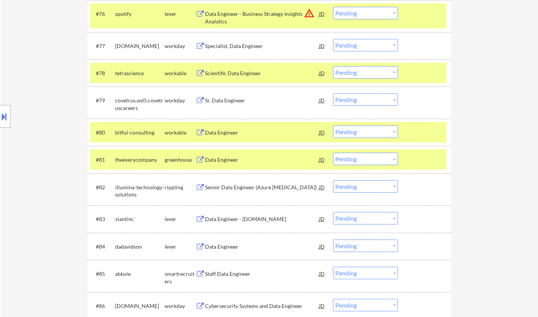
click at [218, 157] on div "Data Engineer" at bounding box center [262, 160] width 114 height 8
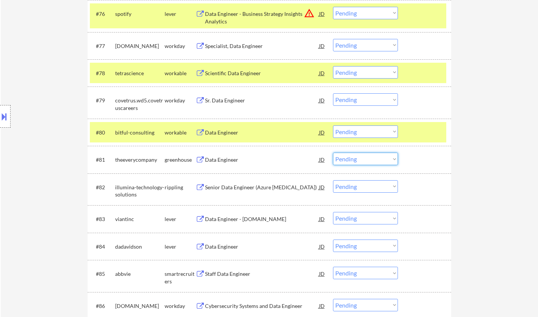
drag, startPoint x: 374, startPoint y: 158, endPoint x: 377, endPoint y: 163, distance: 6.8
click at [374, 158] on select "Choose an option... Pending Applied Excluded (Questions) Excluded (Expired) Exc…" at bounding box center [365, 159] width 65 height 12
click at [333, 153] on select "Choose an option... Pending Applied Excluded (Questions) Excluded (Expired) Exc…" at bounding box center [365, 159] width 65 height 12
click at [237, 219] on div "Data Engineer - IRIS.TV" at bounding box center [262, 219] width 114 height 8
select select ""pending""
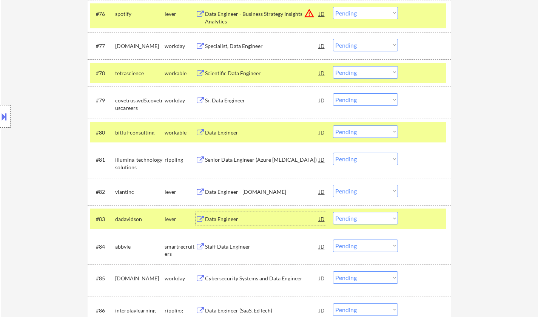
click at [354, 224] on div "#83 dadavidson lever Data Engineer JD warning_amber Choose an option... Pending…" at bounding box center [268, 219] width 357 height 20
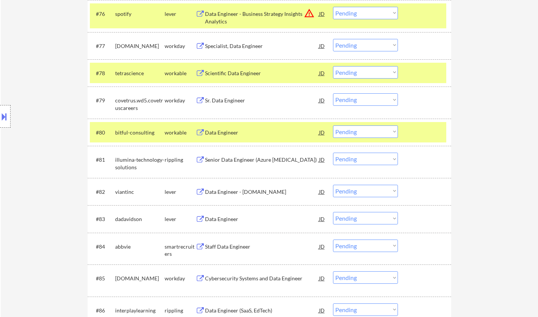
click at [359, 223] on select "Choose an option... Pending Applied Excluded (Questions) Excluded (Expired) Exc…" at bounding box center [365, 218] width 65 height 12
click at [333, 212] on select "Choose an option... Pending Applied Excluded (Questions) Excluded (Expired) Exc…" at bounding box center [365, 218] width 65 height 12
click at [232, 247] on div "Staff Data Engineer" at bounding box center [262, 247] width 114 height 8
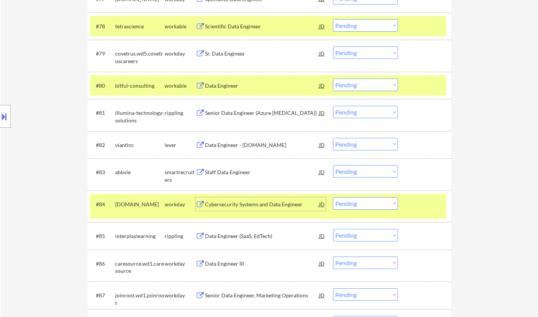
scroll to position [2579, 0]
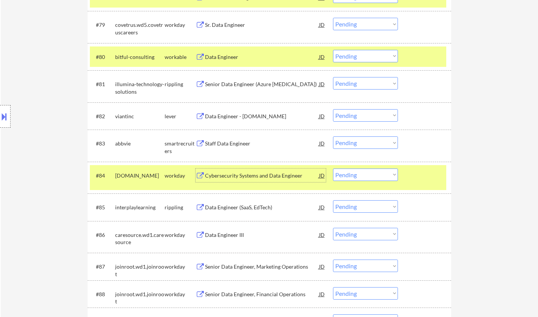
click at [360, 141] on select "Choose an option... Pending Applied Excluded (Questions) Excluded (Expired) Exc…" at bounding box center [365, 142] width 65 height 12
click at [333, 136] on select "Choose an option... Pending Applied Excluded (Questions) Excluded (Expired) Exc…" at bounding box center [365, 142] width 65 height 12
select select ""pending""
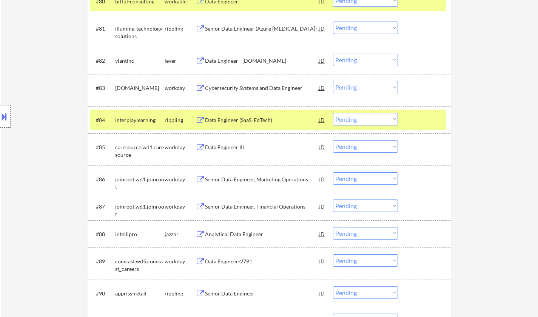
scroll to position [2730, 0]
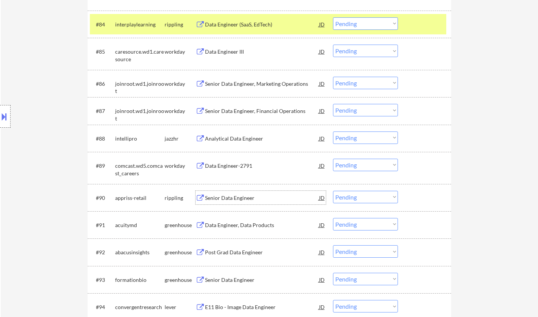
click at [236, 196] on div "Senior Data Engineer" at bounding box center [262, 198] width 114 height 8
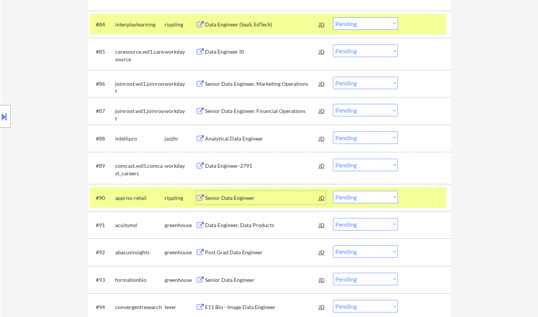
scroll to position [2768, 0]
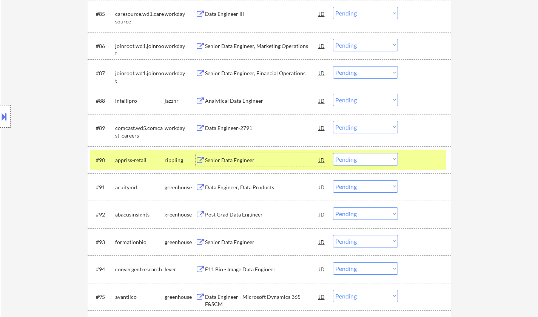
click at [363, 159] on select "Choose an option... Pending Applied Excluded (Questions) Excluded (Expired) Exc…" at bounding box center [365, 159] width 65 height 12
click at [333, 153] on select "Choose an option... Pending Applied Excluded (Questions) Excluded (Expired) Exc…" at bounding box center [365, 159] width 65 height 12
select select ""pending""
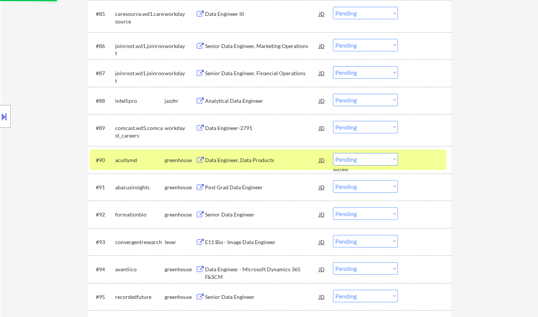
scroll to position [2806, 0]
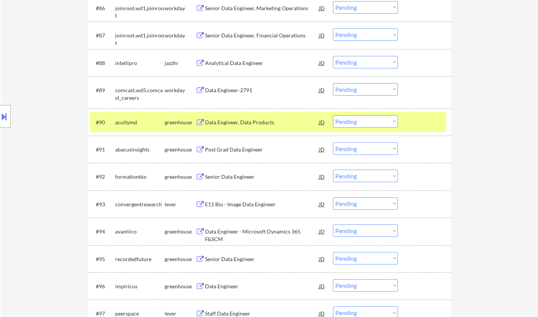
click at [235, 121] on div "Data Engineer, Data Products" at bounding box center [262, 123] width 114 height 8
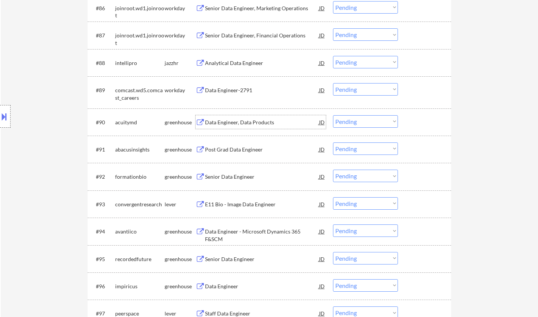
click at [232, 178] on div "Senior Data Engineer" at bounding box center [262, 177] width 114 height 8
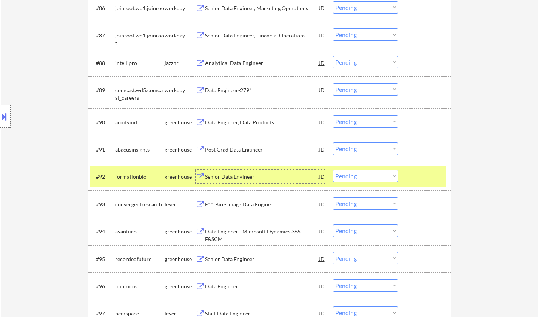
drag, startPoint x: 357, startPoint y: 173, endPoint x: 368, endPoint y: 181, distance: 13.5
click at [360, 175] on select "Choose an option... Pending Applied Excluded (Questions) Excluded (Expired) Exc…" at bounding box center [365, 176] width 65 height 12
click at [333, 170] on select "Choose an option... Pending Applied Excluded (Questions) Excluded (Expired) Exc…" at bounding box center [365, 176] width 65 height 12
select select ""pending""
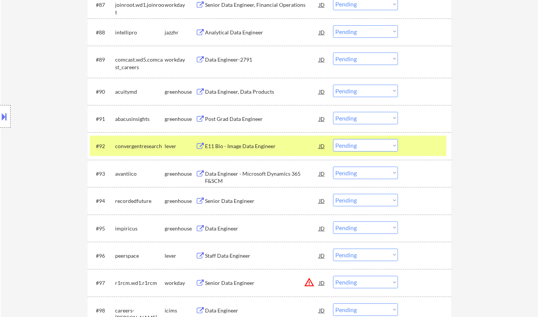
scroll to position [2843, 0]
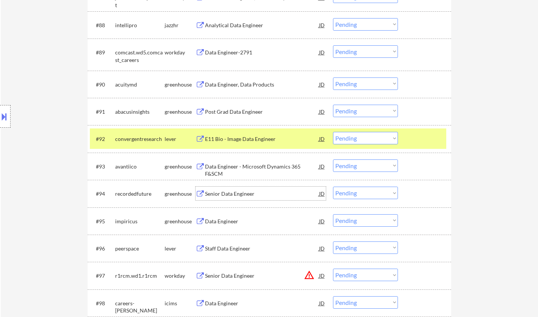
click at [235, 196] on div "Senior Data Engineer" at bounding box center [262, 194] width 114 height 8
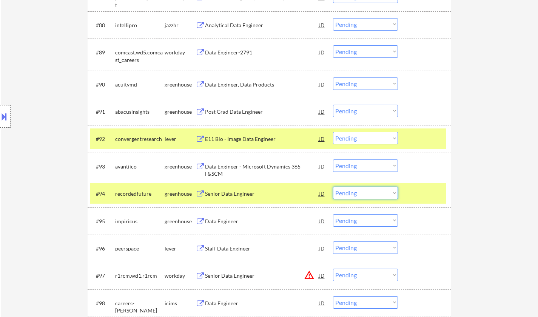
click at [384, 197] on select "Choose an option... Pending Applied Excluded (Questions) Excluded (Expired) Exc…" at bounding box center [365, 193] width 65 height 12
click at [333, 187] on select "Choose an option... Pending Applied Excluded (Questions) Excluded (Expired) Exc…" at bounding box center [365, 193] width 65 height 12
select select ""pending""
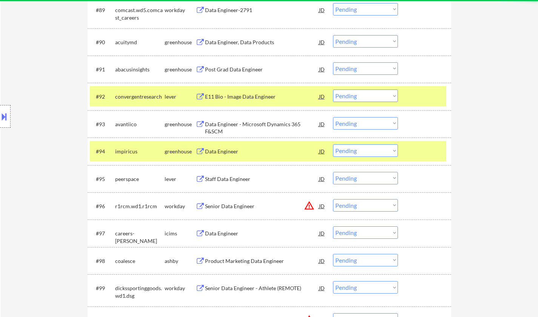
scroll to position [2919, 0]
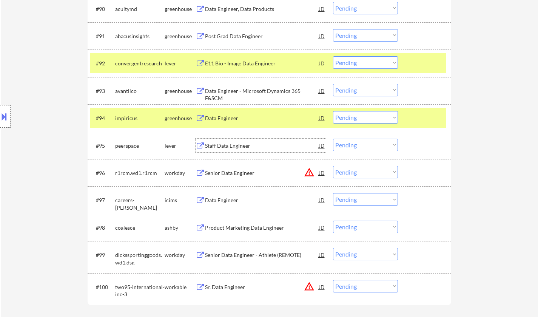
click at [227, 142] on div "Staff Data Engineer" at bounding box center [262, 146] width 114 height 8
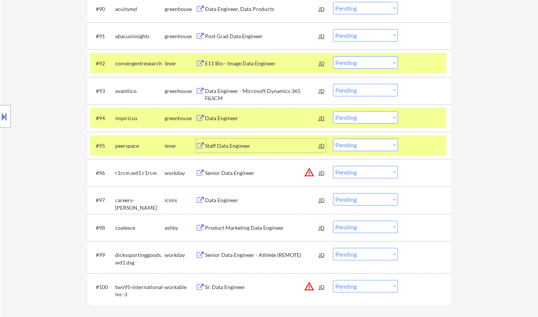
drag, startPoint x: 364, startPoint y: 146, endPoint x: 366, endPoint y: 150, distance: 5.1
click at [364, 146] on select "Choose an option... Pending Applied Excluded (Questions) Excluded (Expired) Exc…" at bounding box center [365, 145] width 65 height 12
click at [333, 139] on select "Choose an option... Pending Applied Excluded (Questions) Excluded (Expired) Exc…" at bounding box center [365, 145] width 65 height 12
select select ""pending""
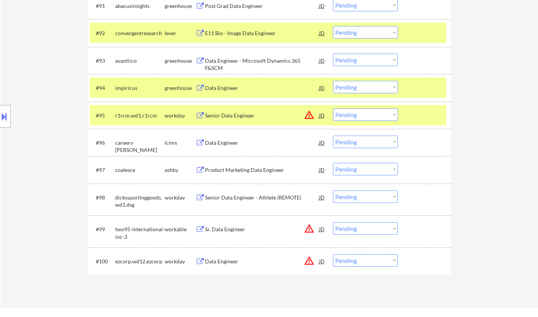
scroll to position [2957, 0]
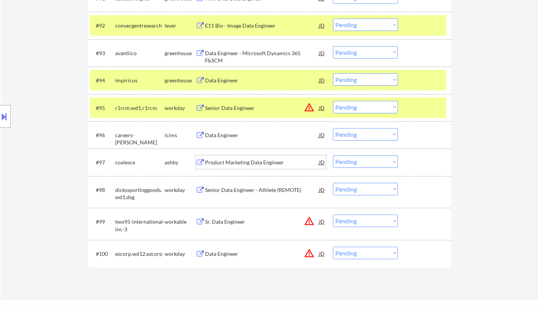
click at [240, 164] on div "Product Marketing Data Engineer" at bounding box center [262, 163] width 114 height 8
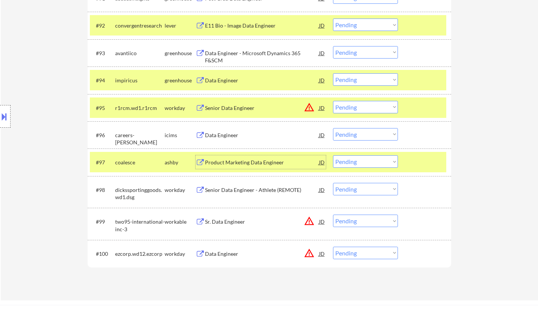
click at [359, 162] on select "Choose an option... Pending Applied Excluded (Questions) Excluded (Expired) Exc…" at bounding box center [365, 161] width 65 height 12
click at [333, 155] on select "Choose an option... Pending Applied Excluded (Questions) Excluded (Expired) Exc…" at bounding box center [365, 161] width 65 height 12
select select ""pending""
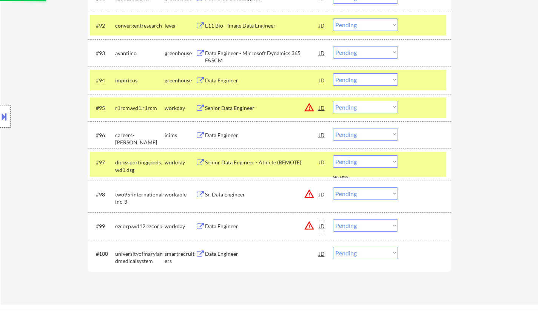
click at [322, 221] on div "JD" at bounding box center [323, 226] width 8 height 14
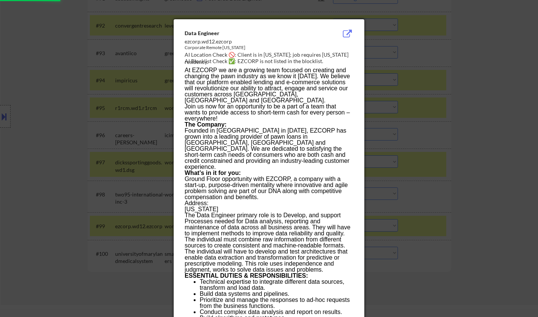
click at [482, 213] on div at bounding box center [269, 158] width 538 height 317
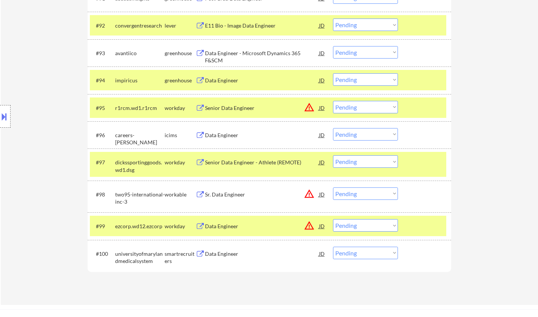
click at [322, 192] on div "JD" at bounding box center [323, 194] width 8 height 14
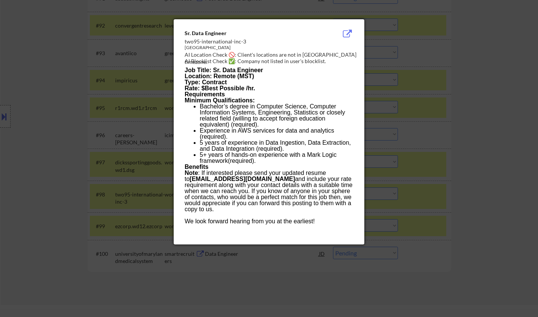
click at [421, 165] on div at bounding box center [269, 158] width 538 height 317
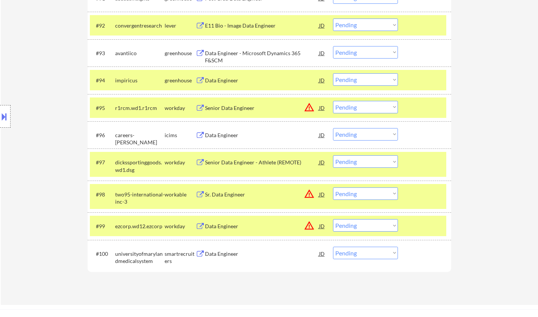
drag, startPoint x: 376, startPoint y: 196, endPoint x: 380, endPoint y: 198, distance: 4.9
click at [376, 196] on select "Choose an option... Pending Applied Excluded (Questions) Excluded (Expired) Exc…" at bounding box center [365, 193] width 65 height 12
click at [333, 187] on select "Choose an option... Pending Applied Excluded (Questions) Excluded (Expired) Exc…" at bounding box center [365, 193] width 65 height 12
click at [322, 224] on div "JD" at bounding box center [323, 226] width 8 height 14
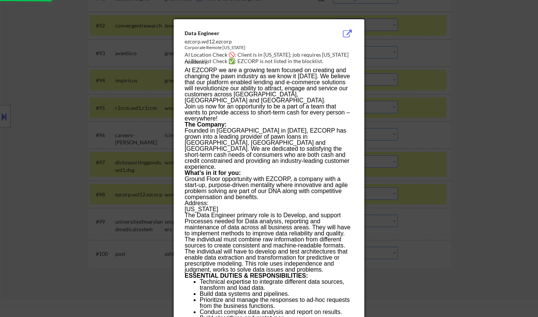
click at [425, 233] on div at bounding box center [269, 158] width 538 height 317
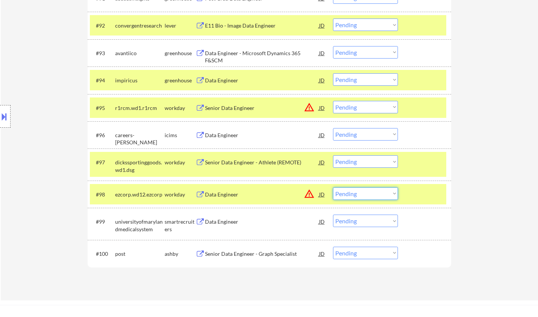
click at [361, 192] on select "Choose an option... Pending Applied Excluded (Questions) Excluded (Expired) Exc…" at bounding box center [365, 193] width 65 height 12
click at [333, 187] on select "Choose an option... Pending Applied Excluded (Questions) Excluded (Expired) Exc…" at bounding box center [365, 193] width 65 height 12
select select ""pending""
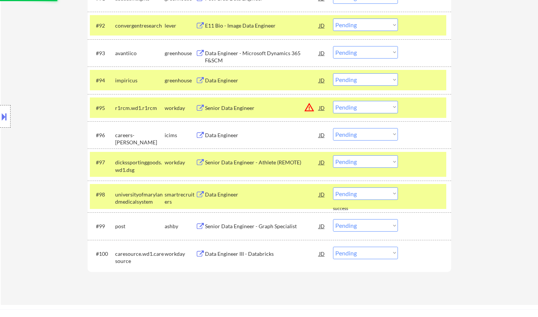
click at [241, 225] on div "Senior Data Engineer - Graph Specialist" at bounding box center [262, 227] width 114 height 8
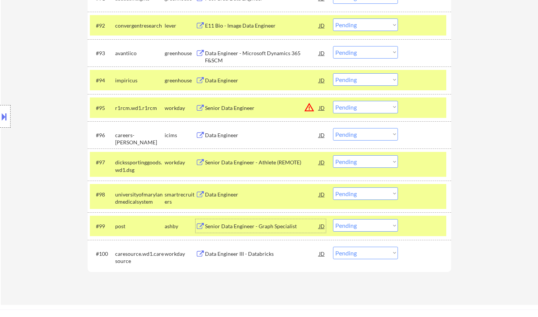
click at [360, 228] on select "Choose an option... Pending Applied Excluded (Questions) Excluded (Expired) Exc…" at bounding box center [365, 225] width 65 height 12
click at [333, 219] on select "Choose an option... Pending Applied Excluded (Questions) Excluded (Expired) Exc…" at bounding box center [365, 225] width 65 height 12
select select ""pending""
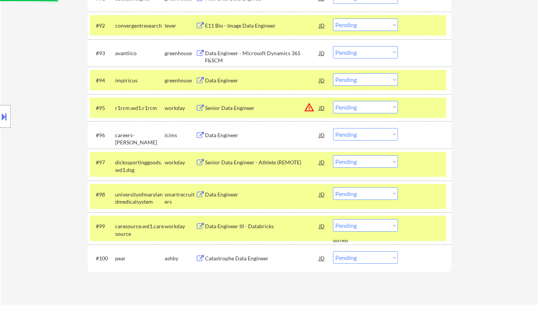
click at [244, 258] on div "Catastrophe Data Engineer" at bounding box center [262, 259] width 114 height 8
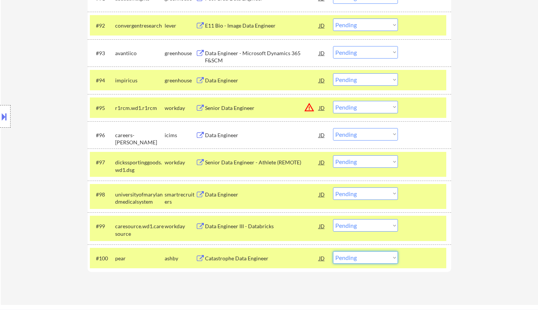
click at [370, 256] on select "Choose an option... Pending Applied Excluded (Questions) Excluded (Expired) Exc…" at bounding box center [365, 257] width 65 height 12
click at [333, 251] on select "Choose an option... Pending Applied Excluded (Questions) Excluded (Expired) Exc…" at bounding box center [365, 257] width 65 height 12
select select ""pending""
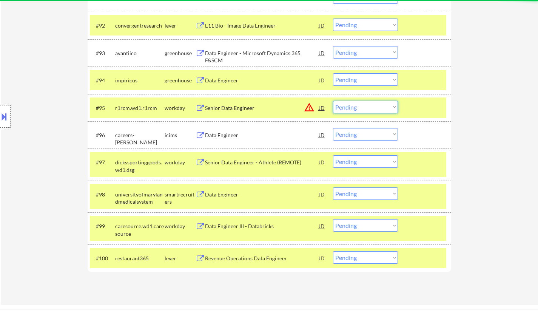
click at [385, 109] on select "Choose an option... Pending Applied Excluded (Questions) Excluded (Expired) Exc…" at bounding box center [365, 107] width 65 height 12
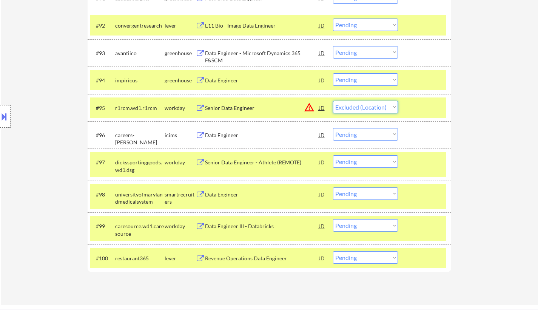
click at [333, 101] on select "Choose an option... Pending Applied Excluded (Questions) Excluded (Expired) Exc…" at bounding box center [365, 107] width 65 height 12
select select ""pending""
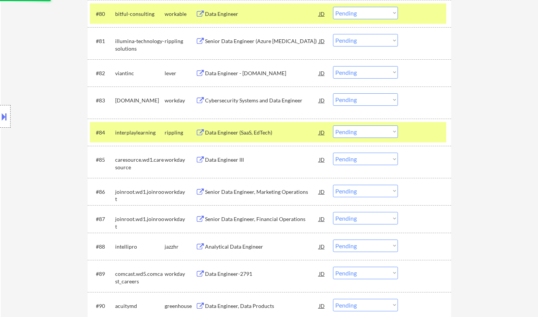
scroll to position [2579, 0]
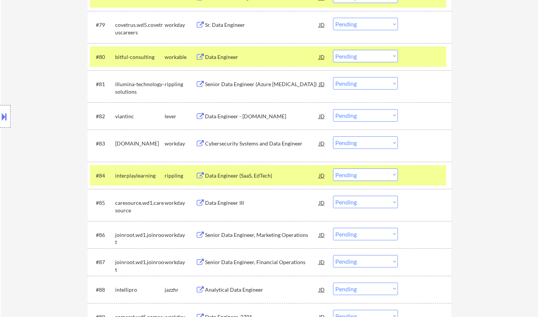
click at [241, 117] on div "Data Engineer - IRIS.TV" at bounding box center [262, 117] width 114 height 8
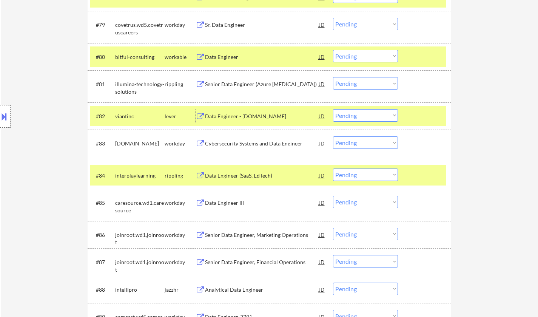
drag, startPoint x: 381, startPoint y: 115, endPoint x: 383, endPoint y: 119, distance: 4.4
click at [381, 115] on select "Choose an option... Pending Applied Excluded (Questions) Excluded (Expired) Exc…" at bounding box center [365, 115] width 65 height 12
click at [333, 109] on select "Choose an option... Pending Applied Excluded (Questions) Excluded (Expired) Exc…" at bounding box center [365, 115] width 65 height 12
select select ""pending""
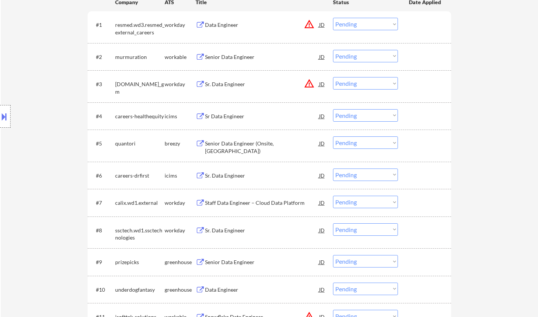
scroll to position [0, 0]
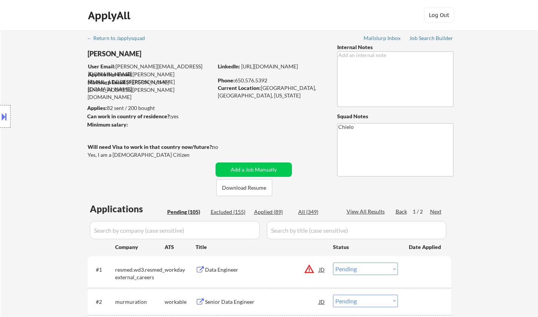
click at [439, 210] on div "Next" at bounding box center [436, 212] width 12 height 8
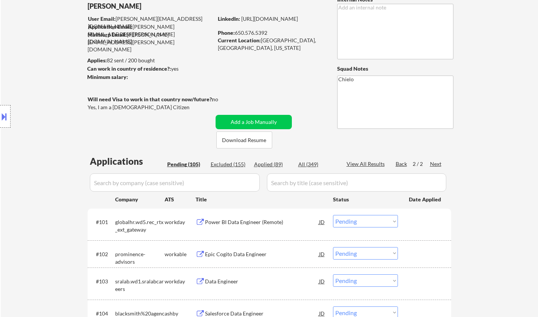
scroll to position [113, 0]
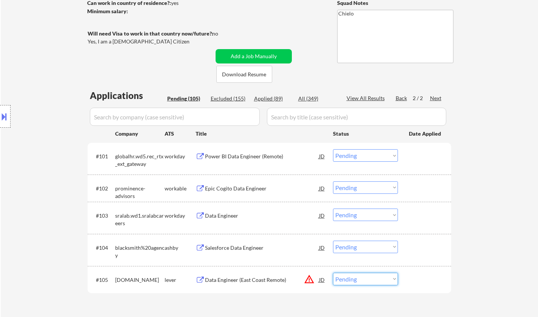
click at [353, 280] on select "Choose an option... Pending Applied Excluded (Questions) Excluded (Expired) Exc…" at bounding box center [365, 279] width 65 height 12
click at [333, 273] on select "Choose an option... Pending Applied Excluded (Questions) Excluded (Expired) Exc…" at bounding box center [365, 279] width 65 height 12
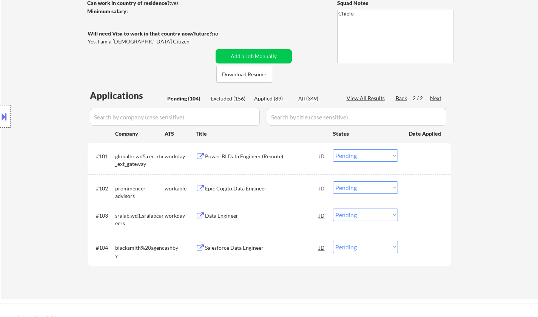
drag, startPoint x: 402, startPoint y: 97, endPoint x: 310, endPoint y: 121, distance: 95.6
click at [402, 97] on div "Back" at bounding box center [402, 98] width 12 height 8
select select ""pending""
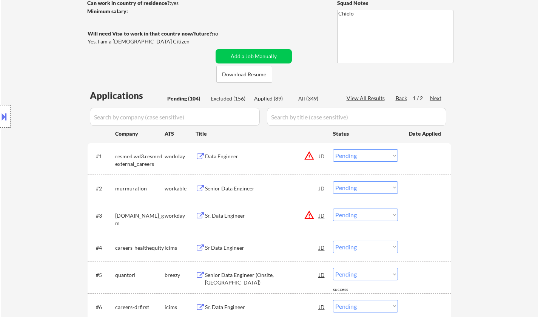
click at [322, 156] on div "JD" at bounding box center [323, 156] width 8 height 14
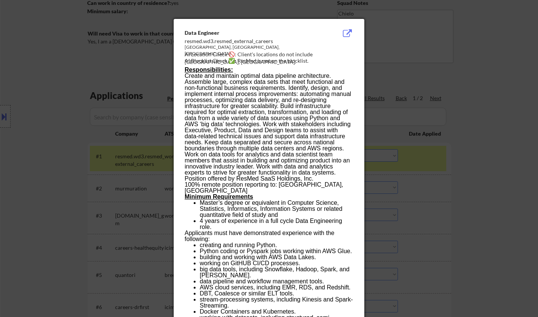
click at [400, 226] on div at bounding box center [269, 158] width 538 height 317
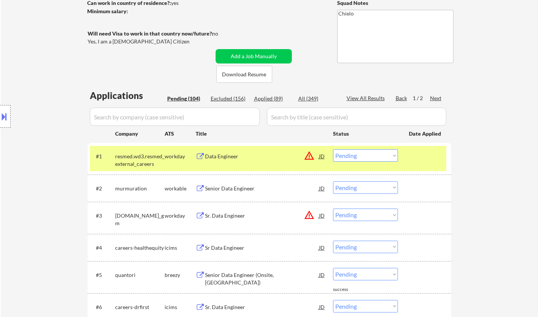
click at [1, 114] on button at bounding box center [4, 116] width 8 height 12
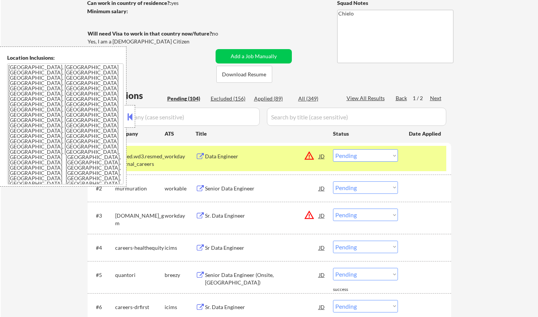
drag, startPoint x: 365, startPoint y: 156, endPoint x: 365, endPoint y: 161, distance: 5.0
click at [365, 156] on select "Choose an option... Pending Applied Excluded (Questions) Excluded (Expired) Exc…" at bounding box center [365, 155] width 65 height 12
click at [333, 149] on select "Choose an option... Pending Applied Excluded (Questions) Excluded (Expired) Exc…" at bounding box center [365, 155] width 65 height 12
click at [128, 119] on button at bounding box center [130, 116] width 8 height 11
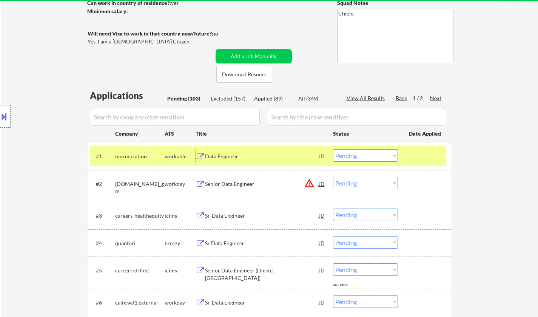
click at [231, 155] on div "Data Engineer" at bounding box center [262, 157] width 114 height 8
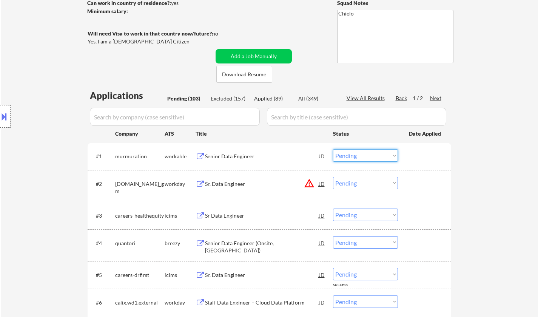
click at [362, 156] on select "Choose an option... Pending Applied Excluded (Questions) Excluded (Expired) Exc…" at bounding box center [365, 155] width 65 height 12
click at [333, 149] on select "Choose an option... Pending Applied Excluded (Questions) Excluded (Expired) Exc…" at bounding box center [365, 155] width 65 height 12
select select ""pending""
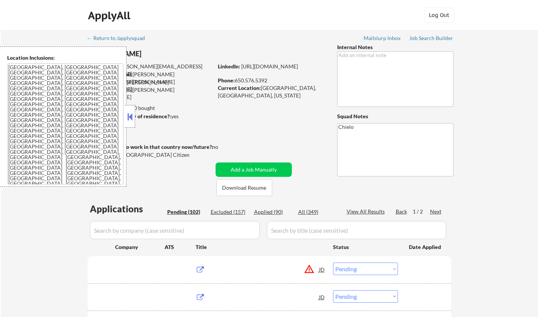
select select ""pending""
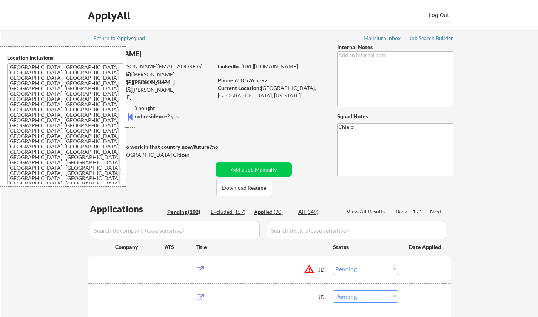
select select ""pending""
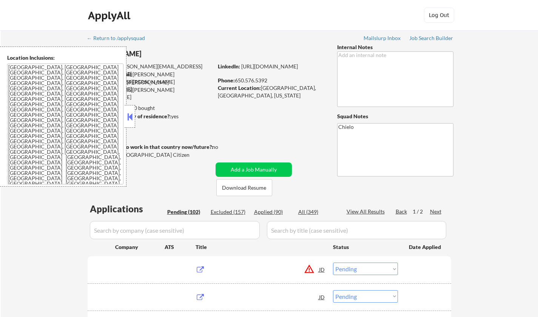
select select ""pending""
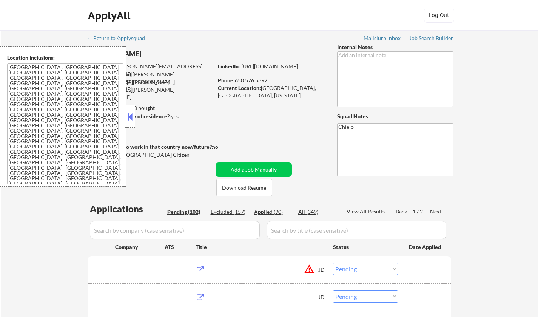
select select ""pending""
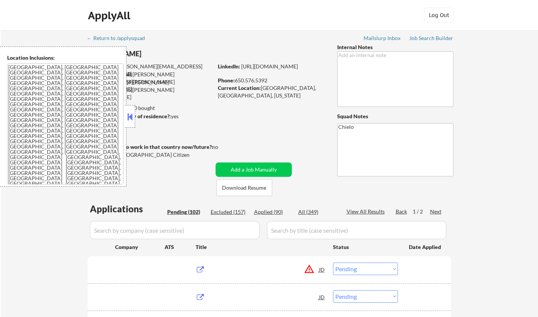
select select ""pending""
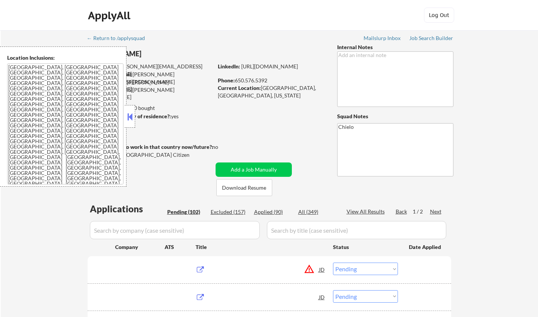
select select ""pending""
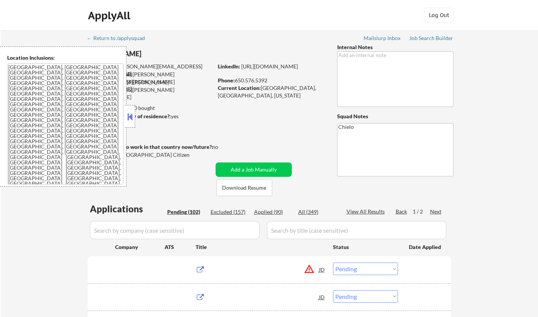
select select ""pending""
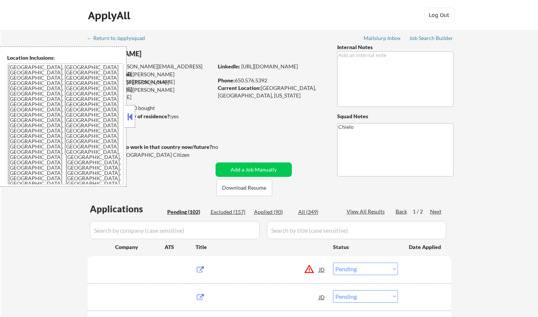
select select ""pending""
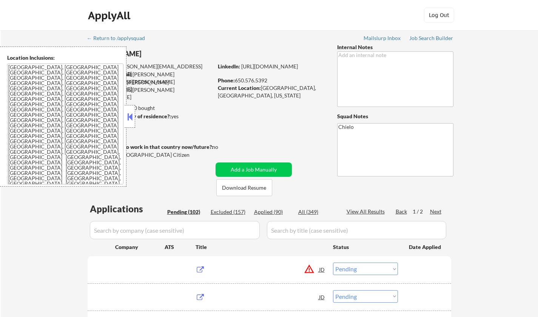
select select ""pending""
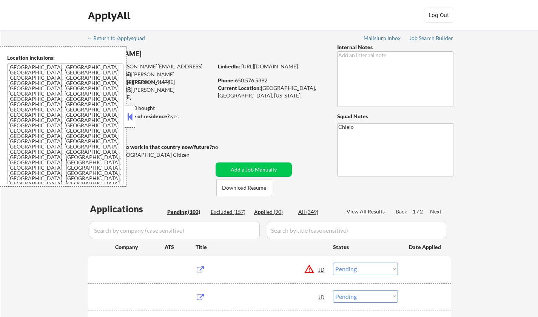
select select ""pending""
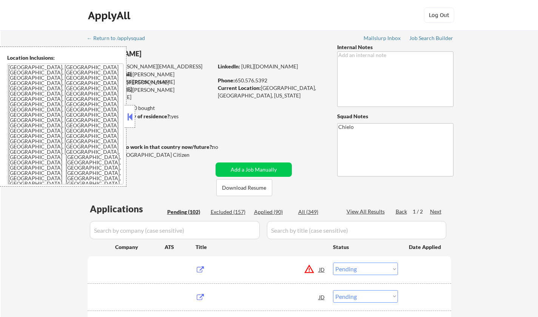
select select ""pending""
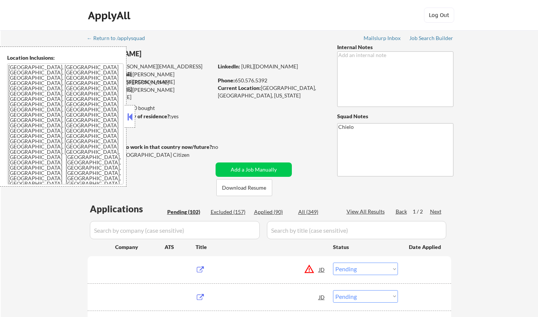
select select ""pending""
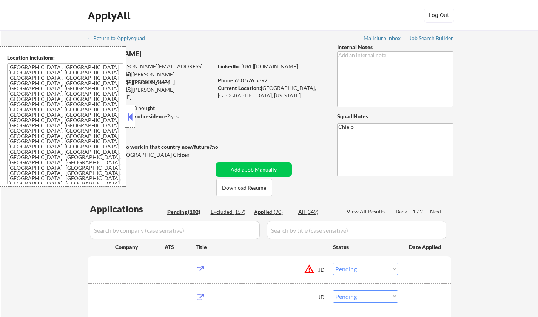
select select ""pending""
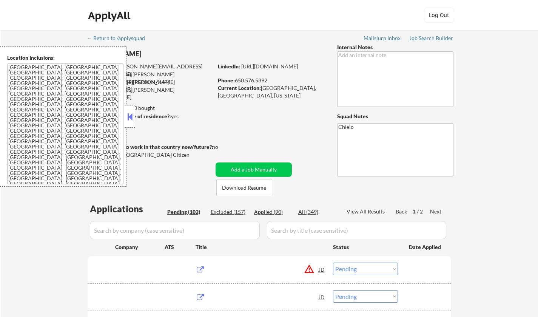
select select ""pending""
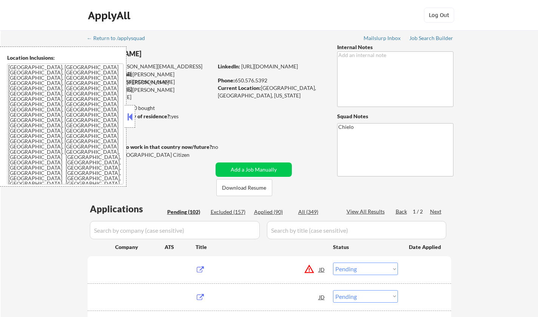
select select ""pending""
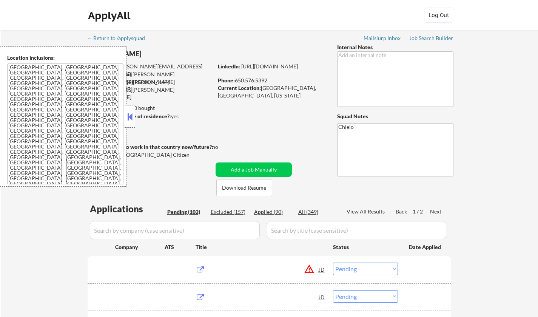
select select ""pending""
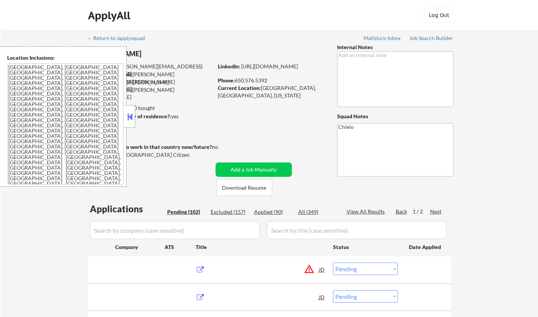
select select ""pending""
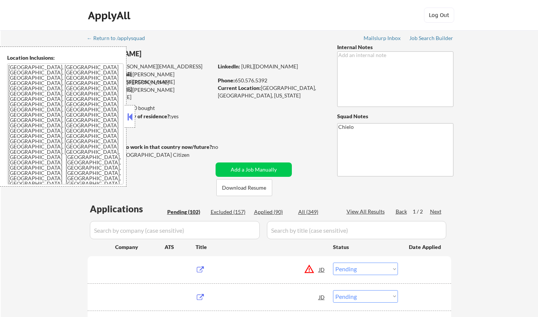
select select ""pending""
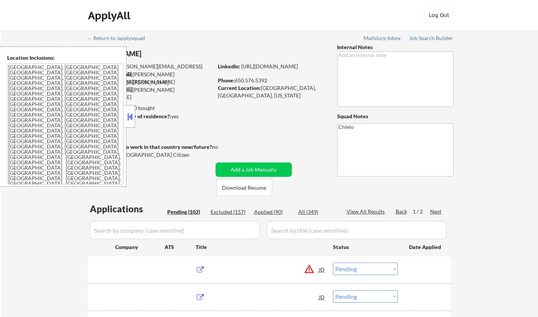
select select ""pending""
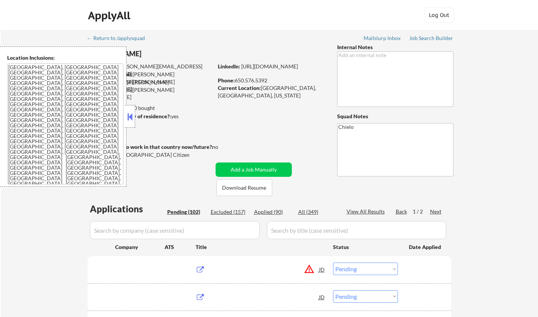
select select ""pending""
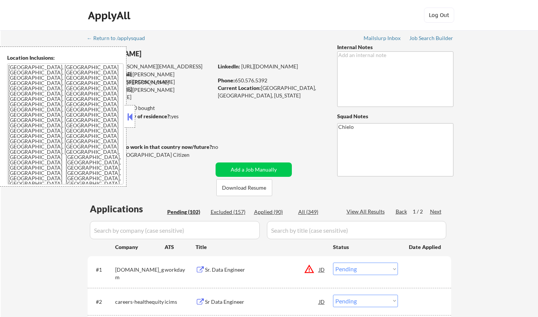
click at [130, 114] on button at bounding box center [130, 116] width 8 height 11
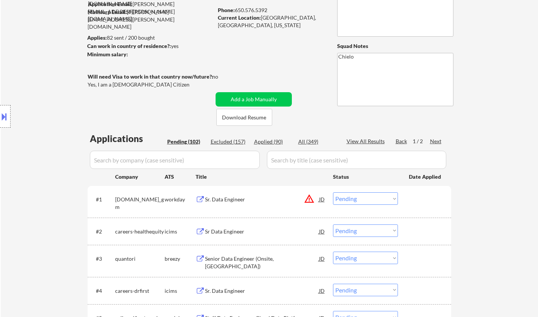
scroll to position [113, 0]
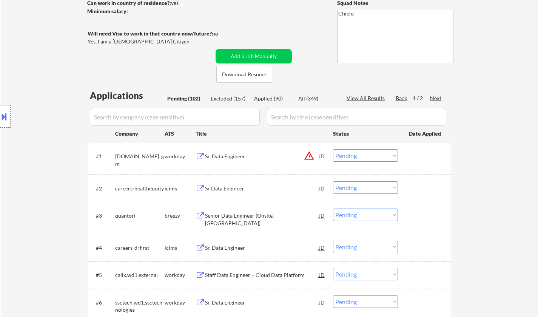
click at [322, 156] on div "JD" at bounding box center [323, 156] width 8 height 14
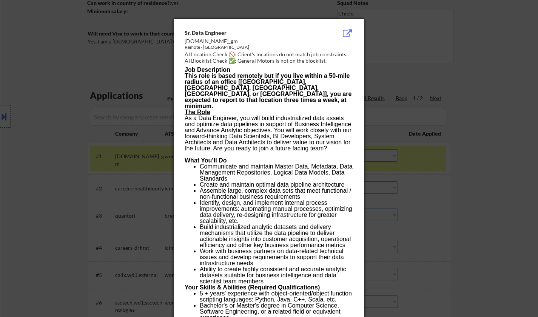
click at [458, 186] on div at bounding box center [269, 158] width 538 height 317
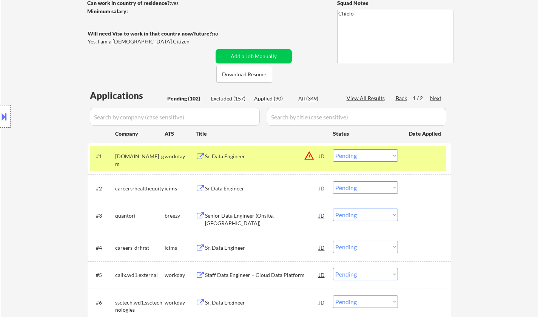
click at [230, 155] on div "Sr. Data Engineer" at bounding box center [262, 157] width 114 height 8
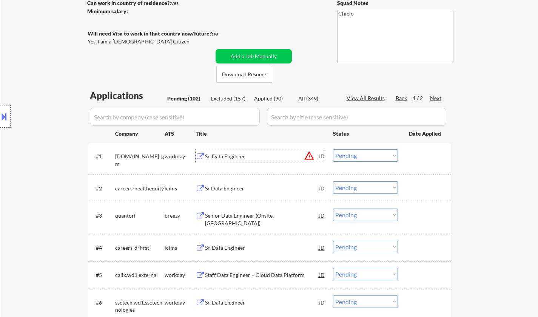
click at [362, 153] on select "Choose an option... Pending Applied Excluded (Questions) Excluded (Expired) Exc…" at bounding box center [365, 155] width 65 height 12
click at [333, 149] on select "Choose an option... Pending Applied Excluded (Questions) Excluded (Expired) Exc…" at bounding box center [365, 155] width 65 height 12
select select ""pending""
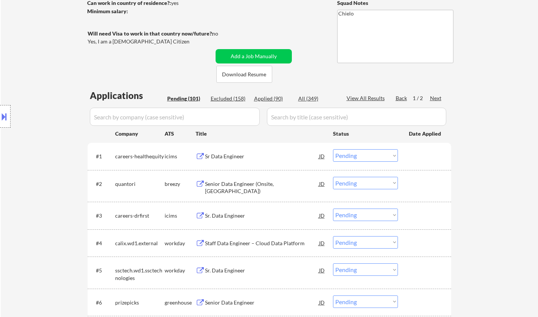
click at [248, 186] on div "Senior Data Engineer (Onsite, [GEOGRAPHIC_DATA])" at bounding box center [262, 187] width 114 height 15
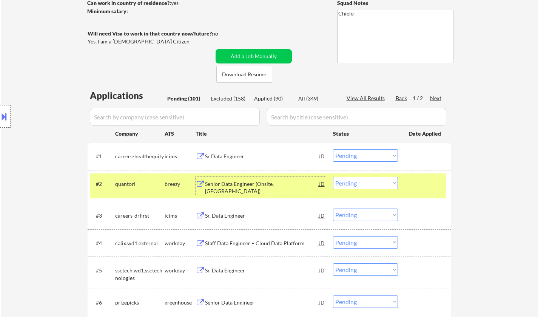
click at [362, 180] on select "Choose an option... Pending Applied Excluded (Questions) Excluded (Expired) Exc…" at bounding box center [365, 183] width 65 height 12
click at [333, 177] on select "Choose an option... Pending Applied Excluded (Questions) Excluded (Expired) Exc…" at bounding box center [365, 183] width 65 height 12
select select ""pending""
click at [226, 217] on div "Sr. Data Engineer" at bounding box center [262, 216] width 114 height 8
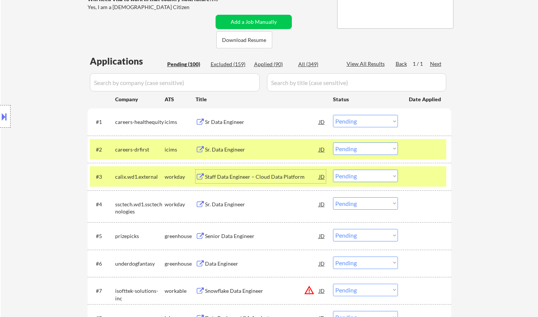
scroll to position [189, 0]
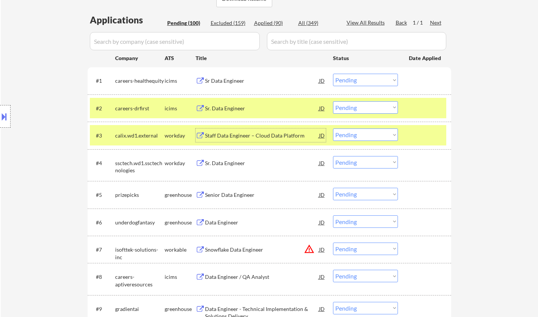
click at [370, 139] on select "Choose an option... Pending Applied Excluded (Questions) Excluded (Expired) Exc…" at bounding box center [365, 134] width 65 height 12
click at [333, 128] on select "Choose an option... Pending Applied Excluded (Questions) Excluded (Expired) Exc…" at bounding box center [365, 134] width 65 height 12
click at [234, 162] on div "Sr. Data Engineer" at bounding box center [262, 163] width 114 height 8
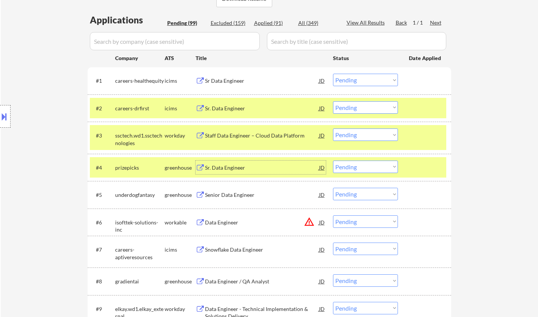
click at [357, 136] on select "Choose an option... Pending Applied Excluded (Questions) Excluded (Expired) Exc…" at bounding box center [365, 134] width 65 height 12
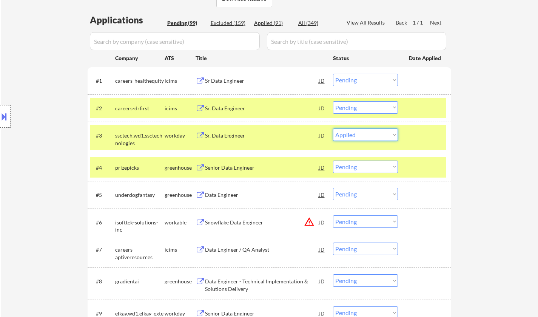
click at [333, 128] on select "Choose an option... Pending Applied Excluded (Questions) Excluded (Expired) Exc…" at bounding box center [365, 134] width 65 height 12
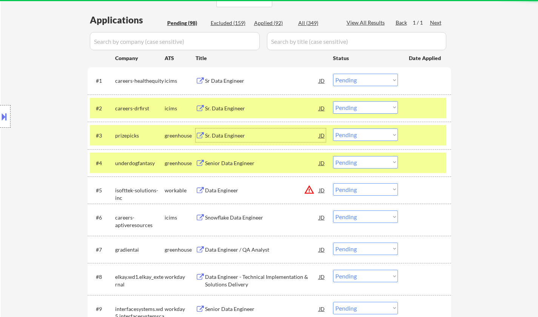
click at [235, 133] on div "Sr. Data Engineer" at bounding box center [262, 136] width 114 height 8
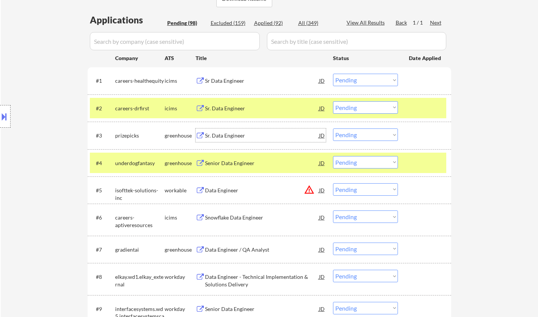
click at [376, 134] on select "Choose an option... Pending Applied Excluded (Questions) Excluded (Expired) Exc…" at bounding box center [365, 134] width 65 height 12
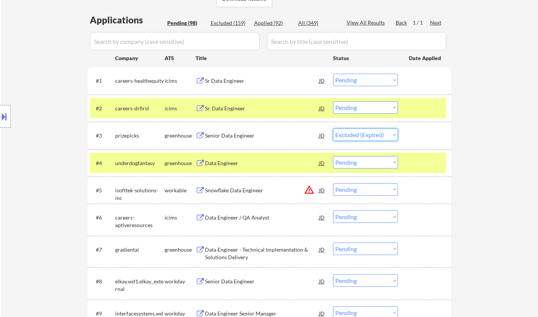
click at [333, 128] on select "Choose an option... Pending Applied Excluded (Questions) Excluded (Expired) Exc…" at bounding box center [365, 134] width 65 height 12
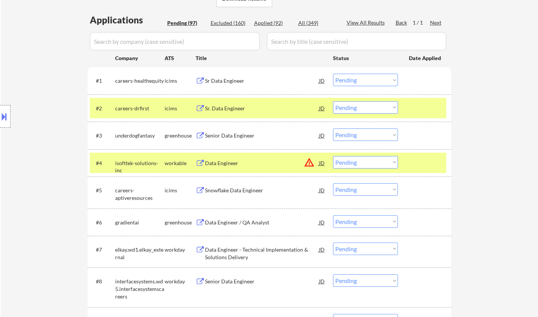
click at [232, 136] on div "Senior Data Engineer" at bounding box center [262, 136] width 114 height 8
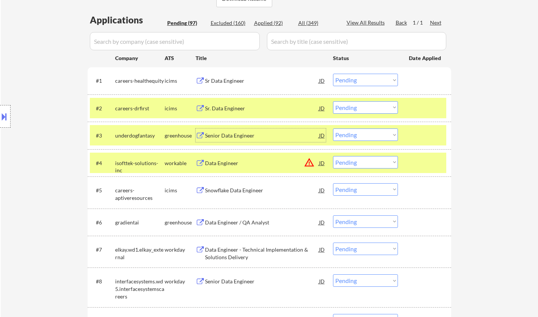
click at [365, 132] on select "Choose an option... Pending Applied Excluded (Questions) Excluded (Expired) Exc…" at bounding box center [365, 134] width 65 height 12
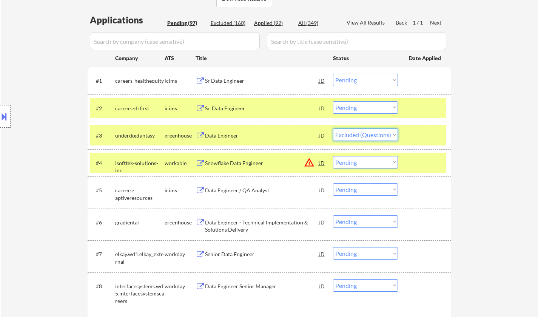
click at [333, 128] on select "Choose an option... Pending Applied Excluded (Questions) Excluded (Expired) Exc…" at bounding box center [365, 134] width 65 height 12
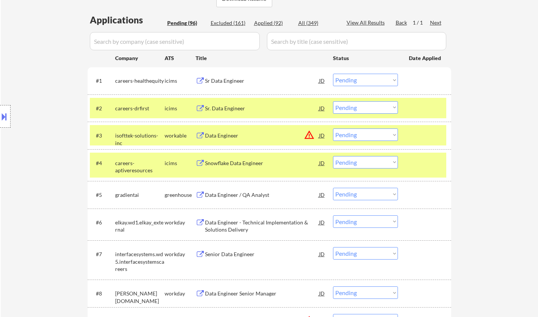
drag, startPoint x: 352, startPoint y: 131, endPoint x: 373, endPoint y: 140, distance: 23.2
click at [353, 132] on select "Choose an option... Pending Applied Excluded (Questions) Excluded (Expired) Exc…" at bounding box center [365, 134] width 65 height 12
click at [333, 128] on select "Choose an option... Pending Applied Excluded (Questions) Excluded (Expired) Exc…" at bounding box center [365, 134] width 65 height 12
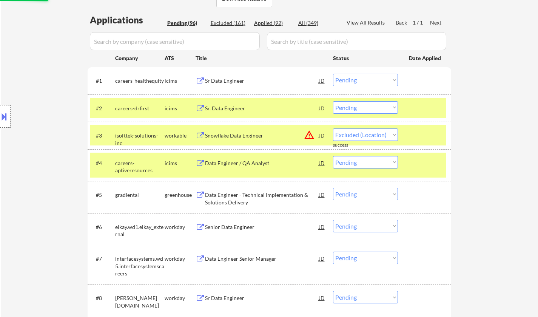
select select ""pending""
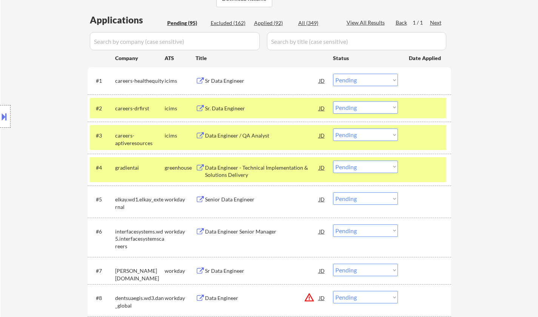
click at [237, 170] on div "Data Engineer - Technical Implementation & Solutions Delivery" at bounding box center [262, 171] width 114 height 15
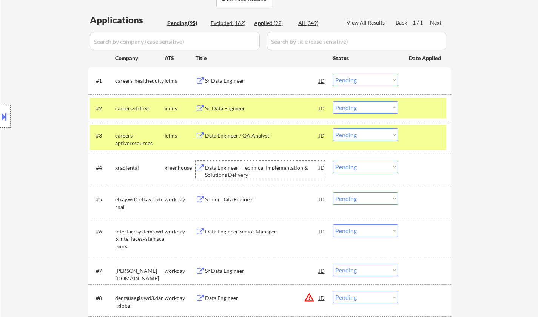
click at [358, 166] on select "Choose an option... Pending Applied Excluded (Questions) Excluded (Expired) Exc…" at bounding box center [365, 167] width 65 height 12
click at [333, 161] on select "Choose an option... Pending Applied Excluded (Questions) Excluded (Expired) Exc…" at bounding box center [365, 167] width 65 height 12
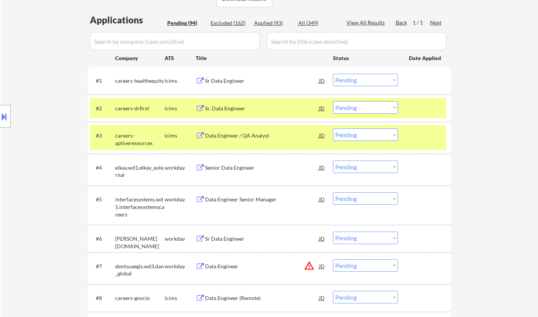
click at [229, 168] on div "Senior Data Engineer" at bounding box center [262, 168] width 114 height 8
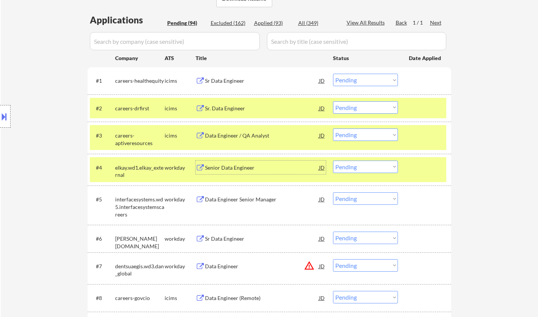
click at [368, 164] on select "Choose an option... Pending Applied Excluded (Questions) Excluded (Expired) Exc…" at bounding box center [365, 167] width 65 height 12
click at [333, 161] on select "Choose an option... Pending Applied Excluded (Questions) Excluded (Expired) Exc…" at bounding box center [365, 167] width 65 height 12
select select ""pending""
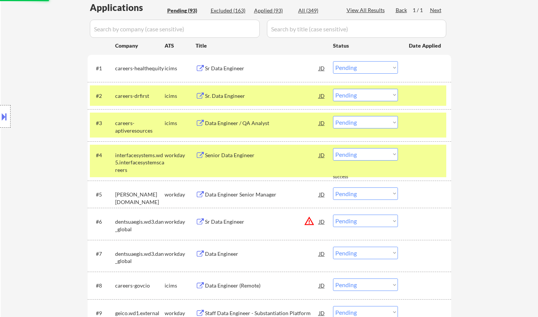
scroll to position [264, 0]
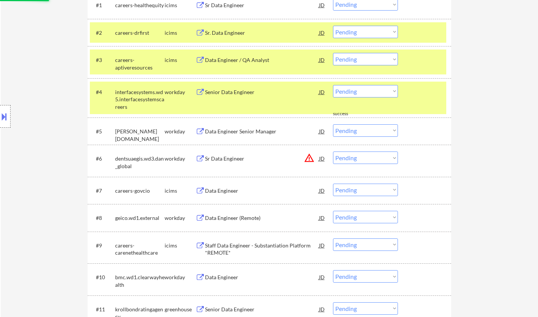
click at [353, 157] on select "Choose an option... Pending Applied Excluded (Questions) Excluded (Expired) Exc…" at bounding box center [365, 158] width 65 height 12
click at [333, 152] on select "Choose an option... Pending Applied Excluded (Questions) Excluded (Expired) Exc…" at bounding box center [365, 158] width 65 height 12
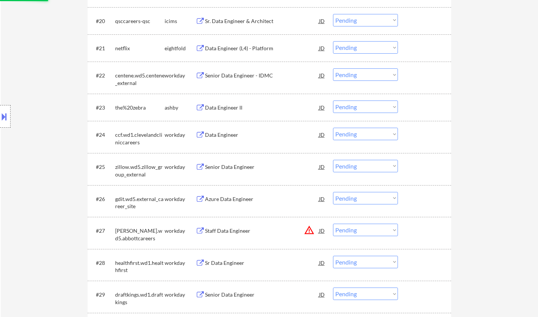
select select ""pending""
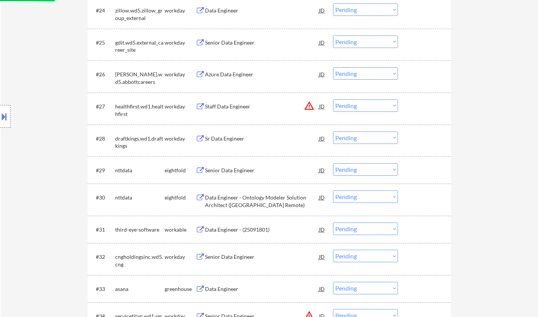
scroll to position [945, 0]
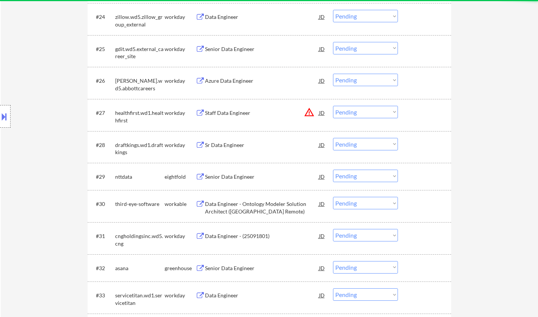
click at [325, 113] on div "JD" at bounding box center [323, 113] width 8 height 14
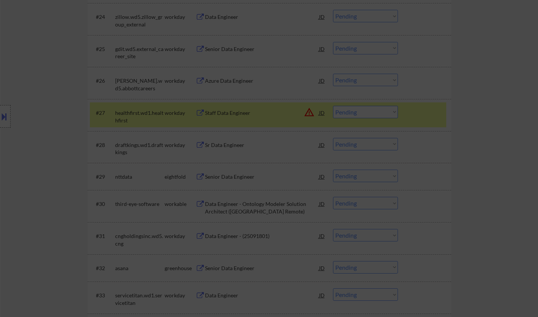
click at [484, 162] on div at bounding box center [269, 158] width 538 height 317
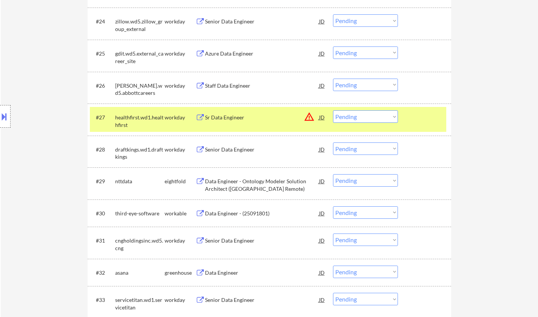
click at [353, 121] on select "Choose an option... Pending Applied Excluded (Questions) Excluded (Expired) Exc…" at bounding box center [365, 116] width 65 height 12
click at [333, 110] on select "Choose an option... Pending Applied Excluded (Questions) Excluded (Expired) Exc…" at bounding box center [365, 116] width 65 height 12
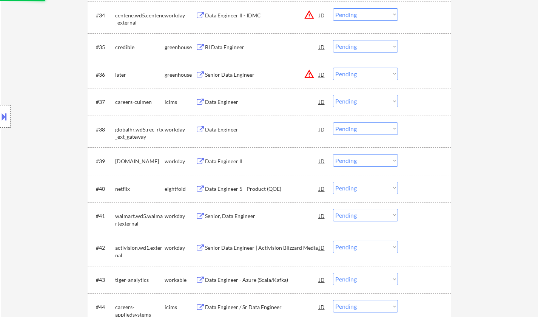
scroll to position [1171, 0]
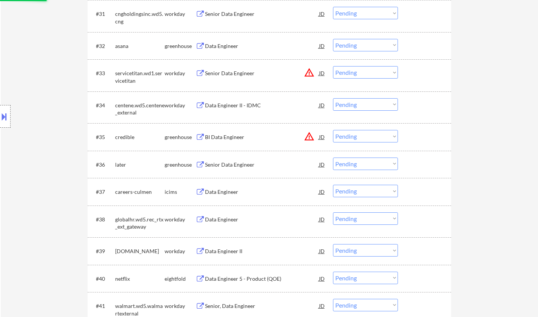
select select ""pending""
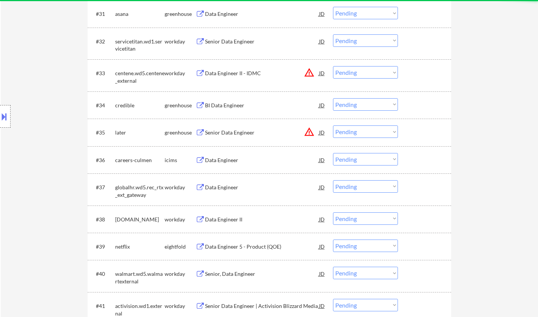
click at [322, 73] on div "JD" at bounding box center [323, 73] width 8 height 14
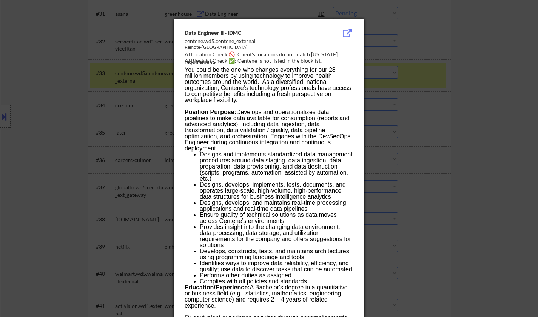
click at [463, 105] on div at bounding box center [269, 158] width 538 height 317
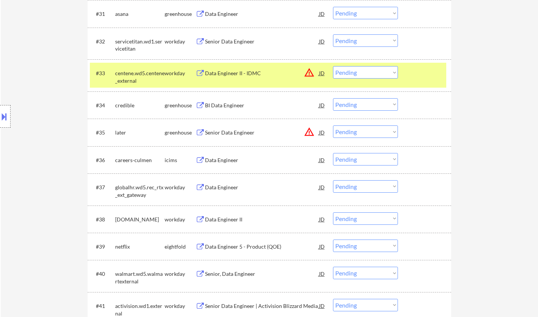
drag, startPoint x: 366, startPoint y: 73, endPoint x: 369, endPoint y: 77, distance: 4.7
click at [366, 73] on select "Choose an option... Pending Applied Excluded (Questions) Excluded (Expired) Exc…" at bounding box center [365, 72] width 65 height 12
click at [333, 66] on select "Choose an option... Pending Applied Excluded (Questions) Excluded (Expired) Exc…" at bounding box center [365, 72] width 65 height 12
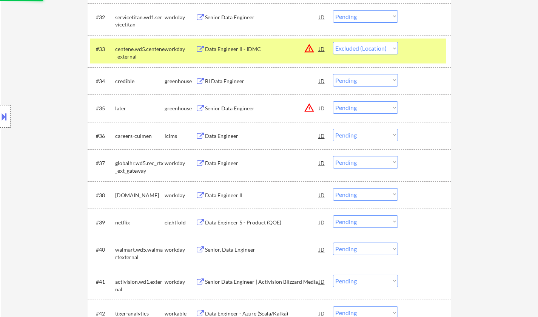
scroll to position [1209, 0]
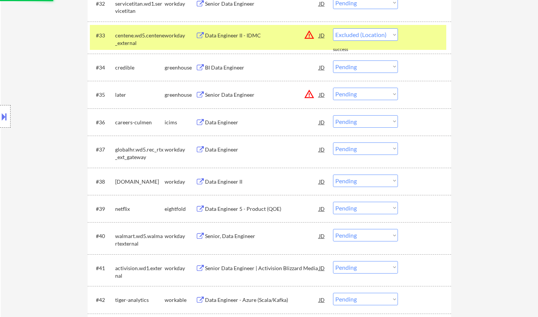
select select ""pending""
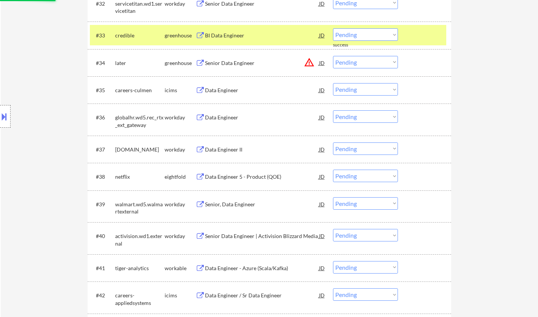
click at [323, 61] on div "JD" at bounding box center [323, 63] width 8 height 14
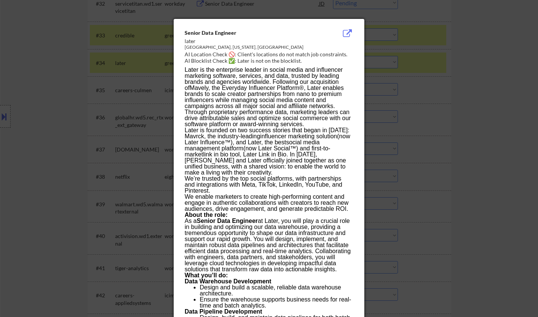
click at [459, 131] on div at bounding box center [269, 158] width 538 height 317
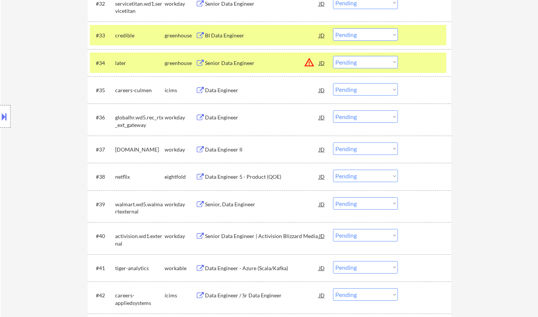
click at [391, 63] on select "Choose an option... Pending Applied Excluded (Questions) Excluded (Expired) Exc…" at bounding box center [365, 62] width 65 height 12
click at [333, 56] on select "Choose an option... Pending Applied Excluded (Questions) Excluded (Expired) Exc…" at bounding box center [365, 62] width 65 height 12
select select ""pending""
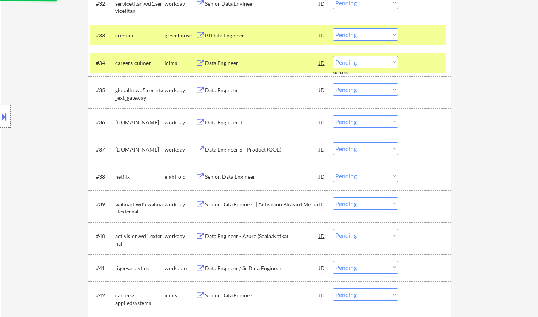
scroll to position [1285, 0]
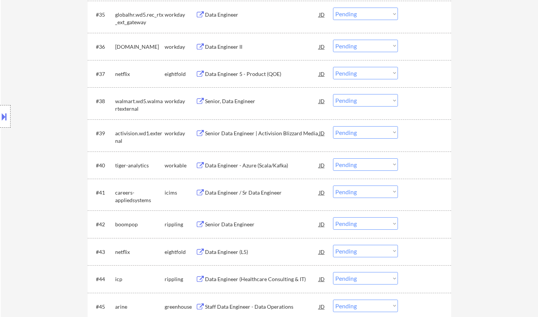
click at [255, 162] on div "Data Engineer - Azure (Scala/Kafka)" at bounding box center [262, 166] width 114 height 8
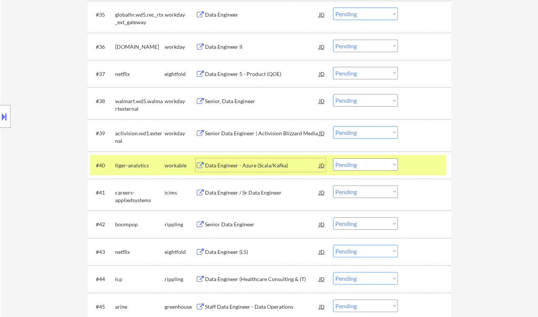
click at [366, 166] on select "Choose an option... Pending Applied Excluded (Questions) Excluded (Expired) Exc…" at bounding box center [365, 164] width 65 height 12
click at [333, 158] on select "Choose an option... Pending Applied Excluded (Questions) Excluded (Expired) Exc…" at bounding box center [365, 164] width 65 height 12
select select ""pending""
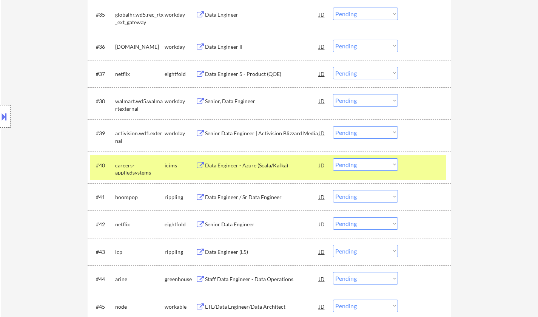
click at [241, 195] on div "Data Engineer / Sr Data Engineer" at bounding box center [262, 197] width 114 height 8
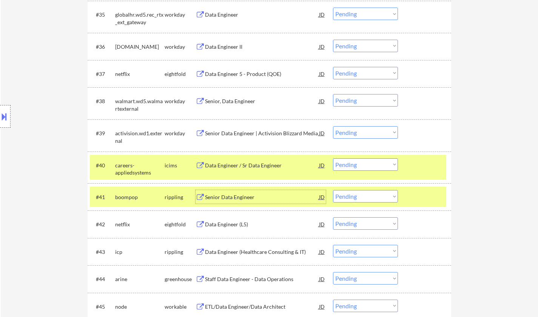
click at [374, 196] on select "Choose an option... Pending Applied Excluded (Questions) Excluded (Expired) Exc…" at bounding box center [365, 196] width 65 height 12
click at [333, 190] on select "Choose an option... Pending Applied Excluded (Questions) Excluded (Expired) Exc…" at bounding box center [365, 196] width 65 height 12
select select ""pending""
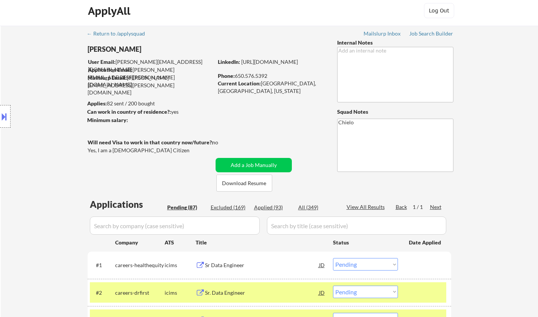
scroll to position [0, 0]
